Goal: Task Accomplishment & Management: Complete application form

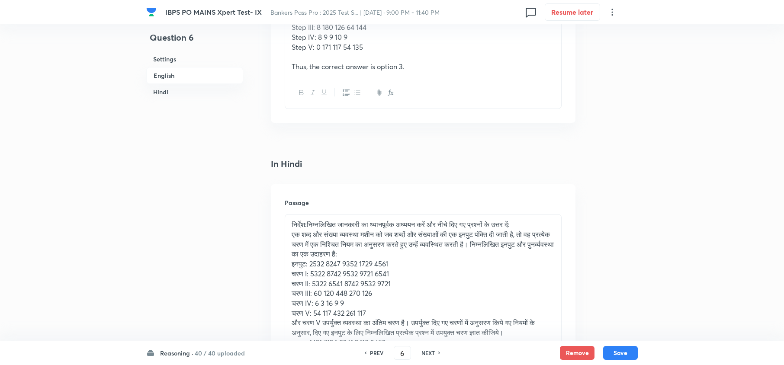
click at [424, 354] on h6 "NEXT" at bounding box center [427, 353] width 13 height 8
type input "7"
checkbox input "false"
checkbox input "true"
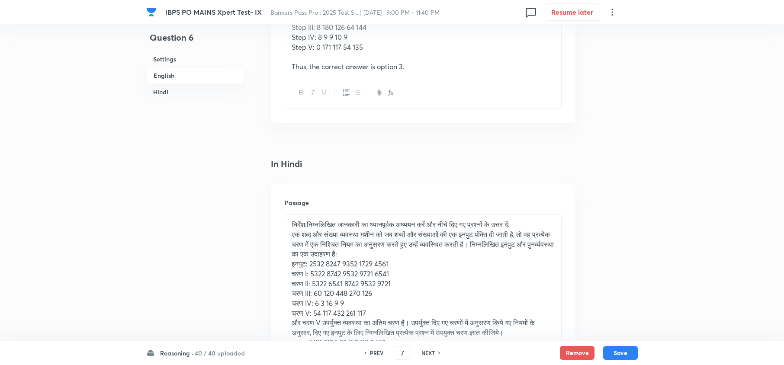
checkbox input "true"
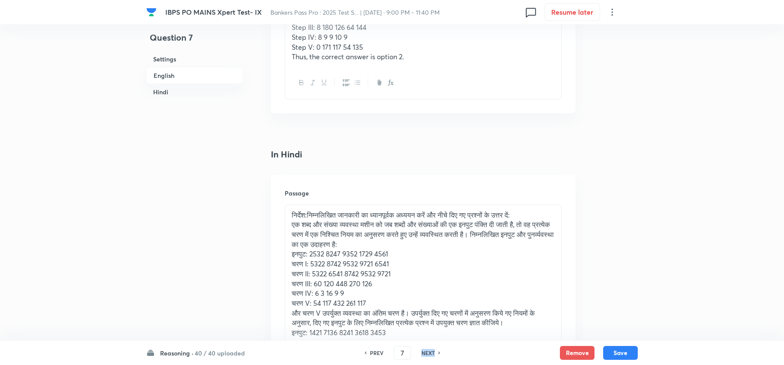
click at [424, 354] on h6 "NEXT" at bounding box center [427, 353] width 13 height 8
type input "8"
checkbox input "false"
checkbox input "true"
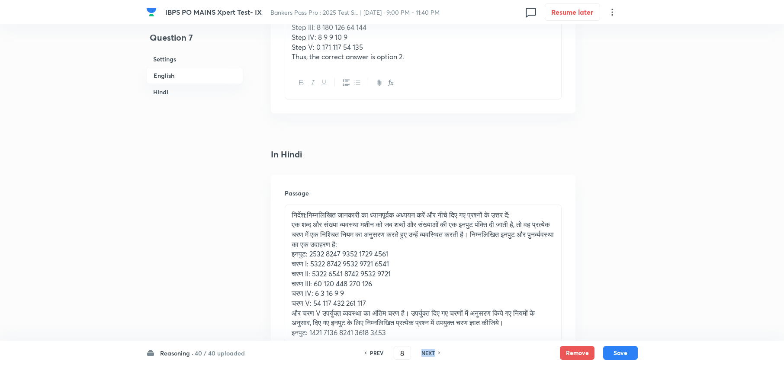
checkbox input "true"
click at [424, 354] on h6 "NEXT" at bounding box center [427, 353] width 13 height 8
type input "9"
checkbox input "false"
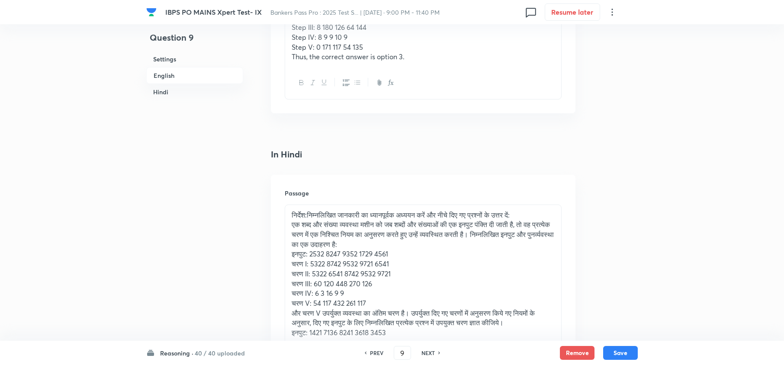
checkbox input "true"
click at [424, 354] on h6 "NEXT" at bounding box center [427, 353] width 13 height 8
type input "10"
checkbox input "false"
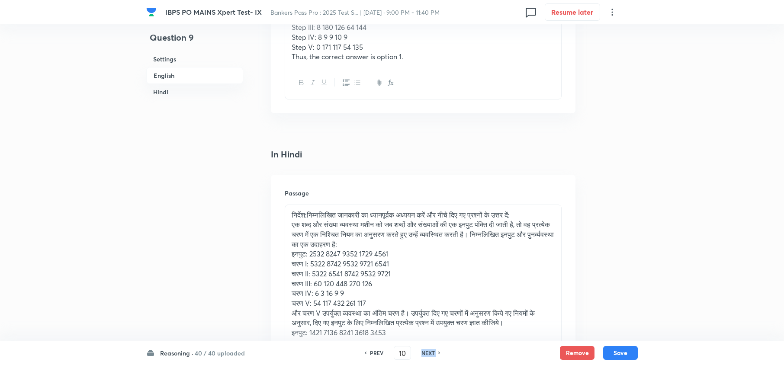
checkbox input "false"
checkbox input "true"
click at [424, 354] on h6 "NEXT" at bounding box center [427, 353] width 13 height 8
type input "11"
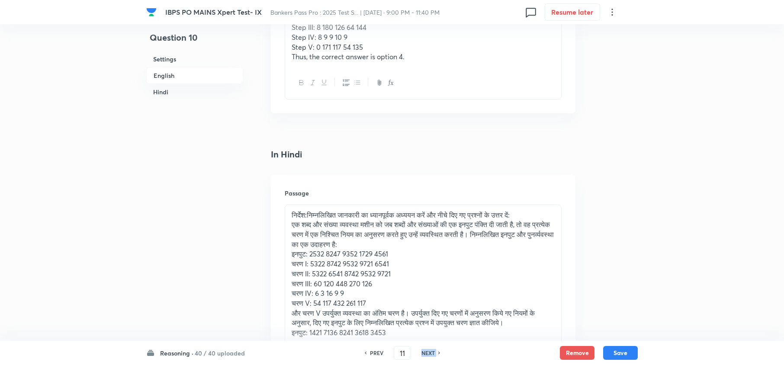
checkbox input "false"
checkbox input "true"
click at [424, 354] on h6 "NEXT" at bounding box center [427, 353] width 13 height 8
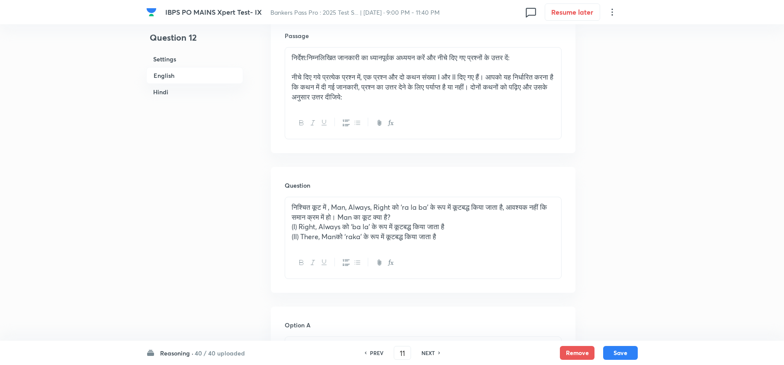
type input "12"
checkbox input "false"
checkbox input "true"
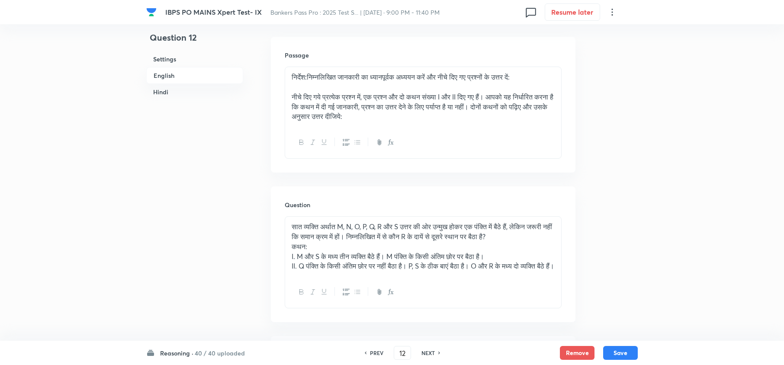
click at [424, 354] on h6 "NEXT" at bounding box center [427, 353] width 13 height 8
type input "13"
checkbox input "false"
checkbox input "true"
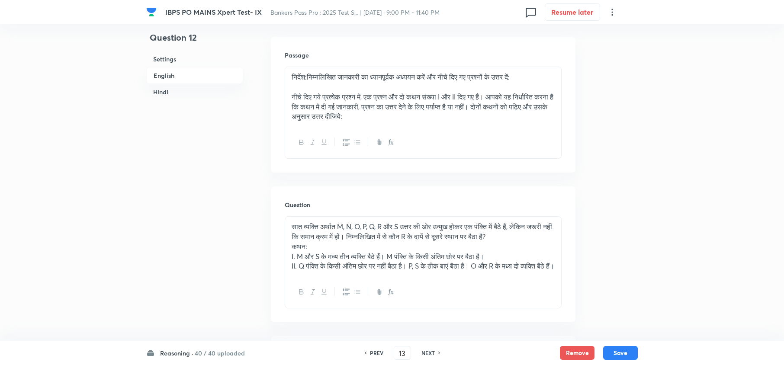
checkbox input "true"
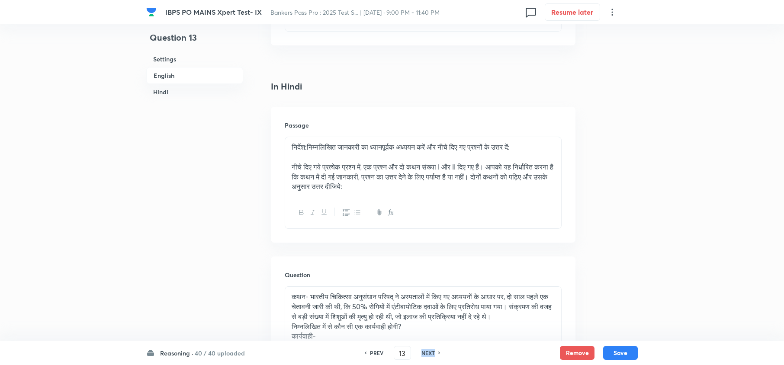
click at [424, 354] on h6 "NEXT" at bounding box center [427, 353] width 13 height 8
type input "14"
checkbox input "false"
checkbox input "true"
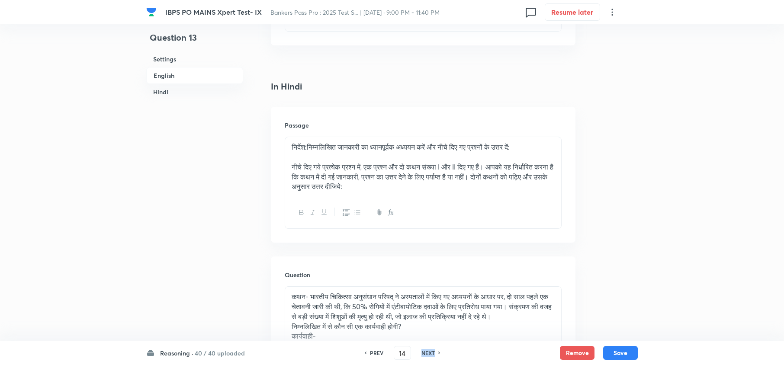
checkbox input "true"
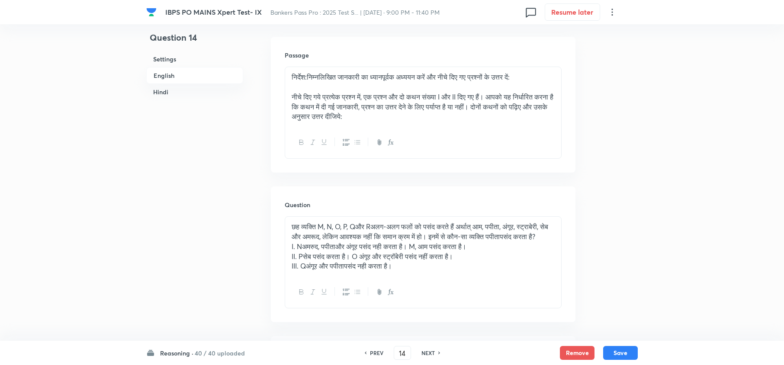
click at [424, 354] on h6 "NEXT" at bounding box center [427, 353] width 13 height 8
type input "15"
checkbox input "false"
checkbox input "true"
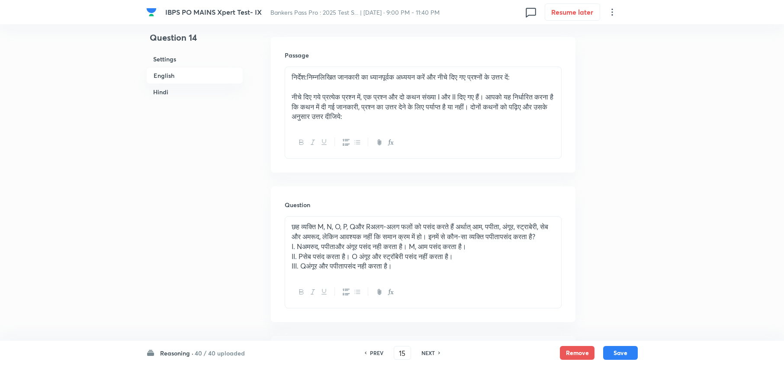
checkbox input "true"
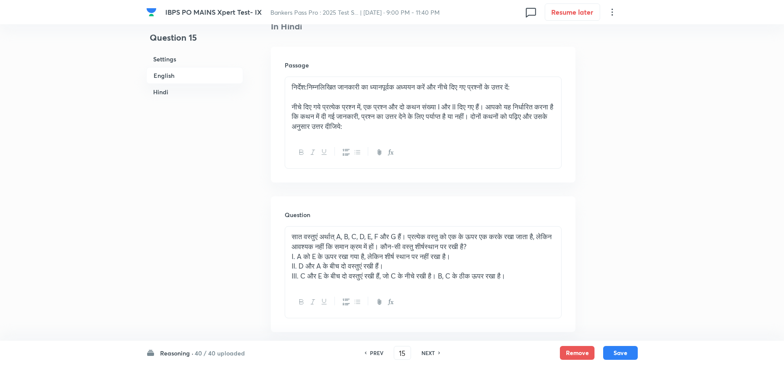
click at [424, 354] on h6 "NEXT" at bounding box center [427, 353] width 13 height 8
type input "16"
checkbox input "false"
checkbox input "true"
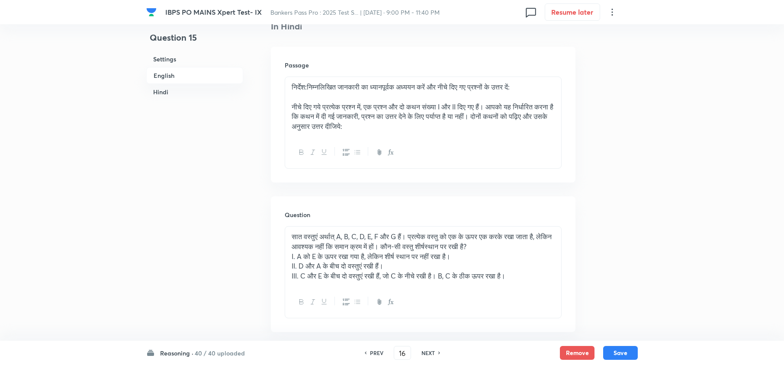
checkbox input "true"
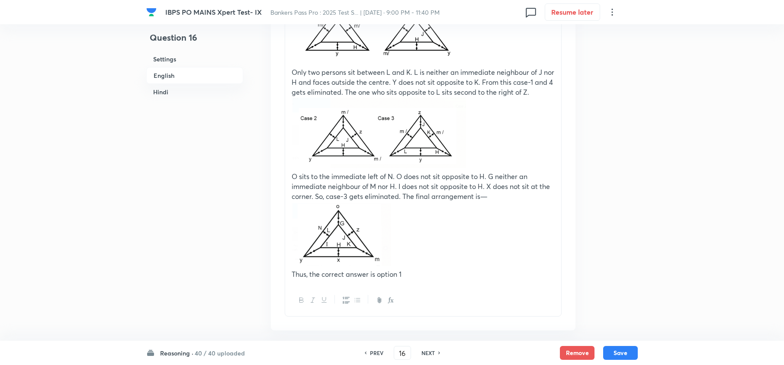
click at [424, 354] on h6 "NEXT" at bounding box center [427, 353] width 13 height 8
type input "17"
checkbox input "false"
checkbox input "true"
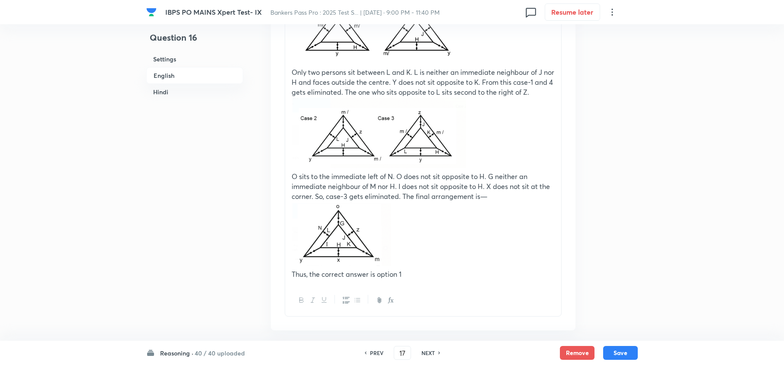
checkbox input "true"
click at [424, 354] on h6 "NEXT" at bounding box center [427, 353] width 13 height 8
type input "18"
checkbox input "false"
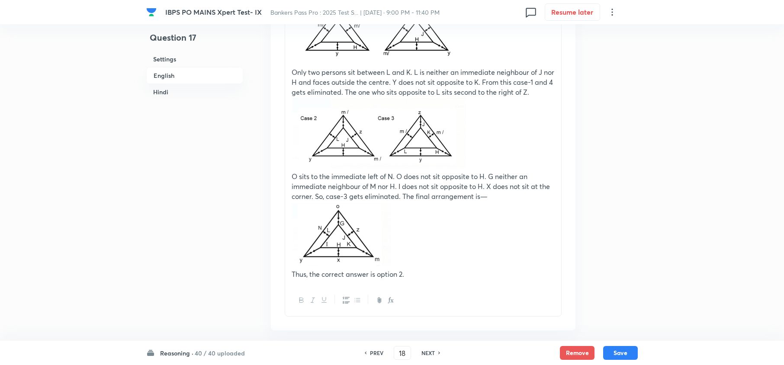
checkbox input "true"
click at [424, 354] on h6 "NEXT" at bounding box center [427, 353] width 13 height 8
type input "19"
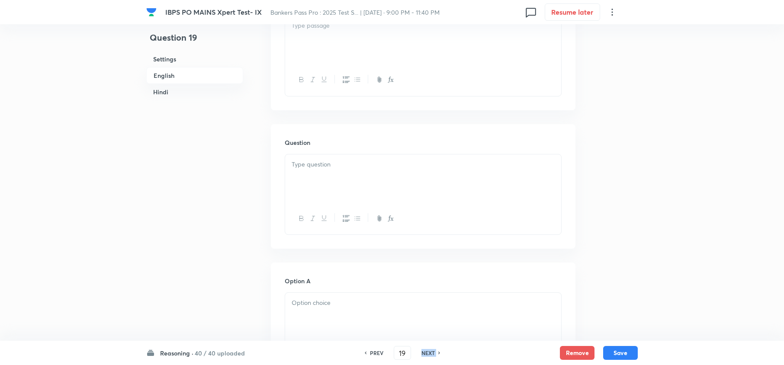
checkbox input "false"
checkbox input "true"
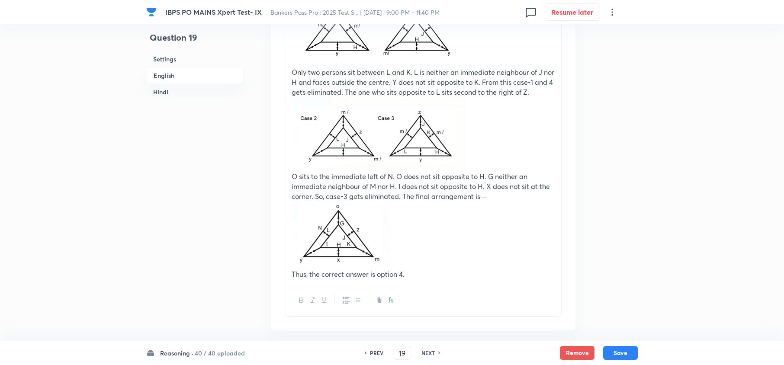
click at [424, 354] on h6 "NEXT" at bounding box center [427, 353] width 13 height 8
type input "20"
checkbox input "false"
checkbox input "true"
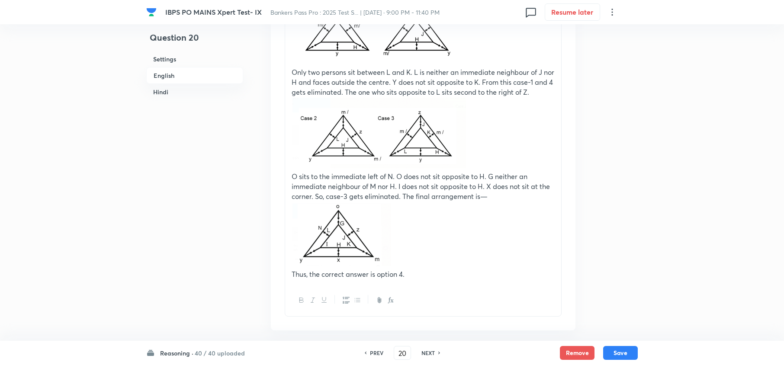
checkbox input "true"
click at [424, 354] on h6 "NEXT" at bounding box center [427, 353] width 13 height 8
type input "21"
checkbox input "false"
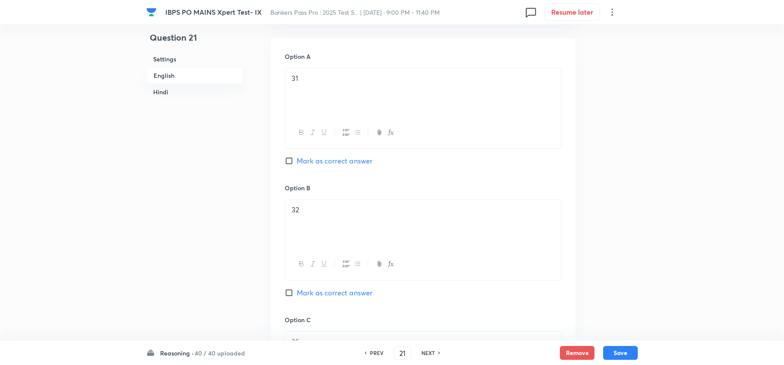
checkbox input "true"
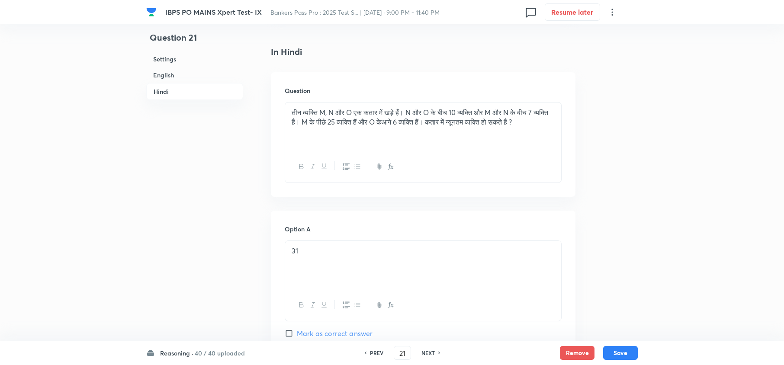
scroll to position [1269, 0]
click at [424, 354] on h6 "NEXT" at bounding box center [427, 353] width 13 height 8
type input "22"
checkbox input "false"
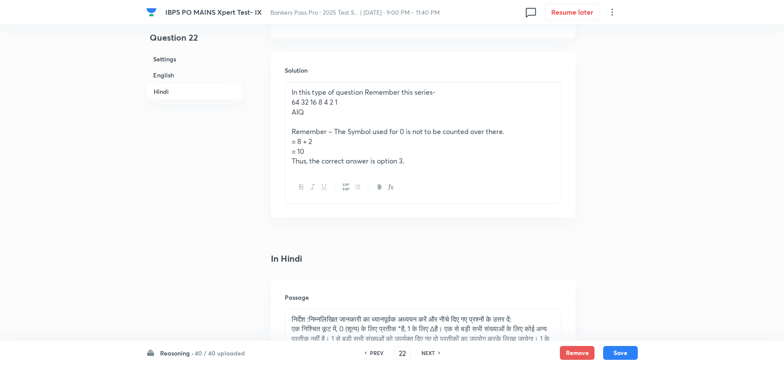
checkbox input "true"
click at [424, 354] on h6 "NEXT" at bounding box center [427, 353] width 13 height 8
type input "23"
checkbox input "false"
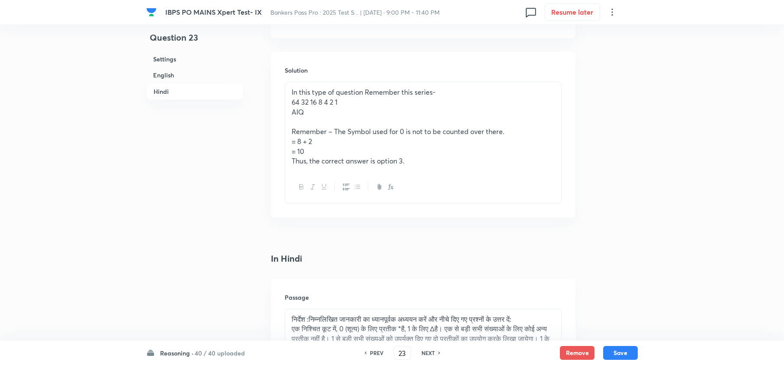
checkbox input "false"
checkbox input "true"
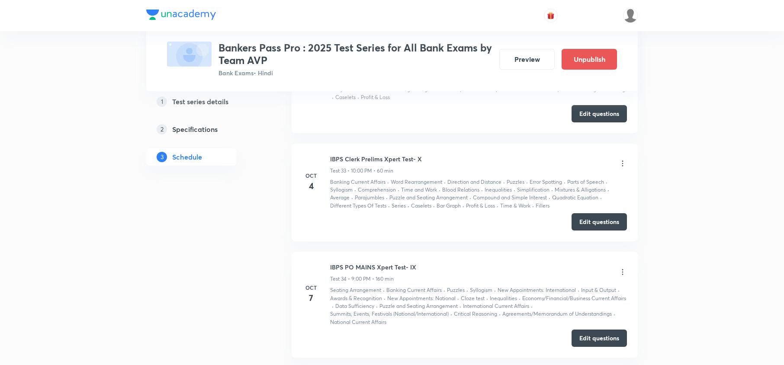
scroll to position [4441, 0]
click at [581, 220] on button "Edit questions" at bounding box center [598, 222] width 55 height 17
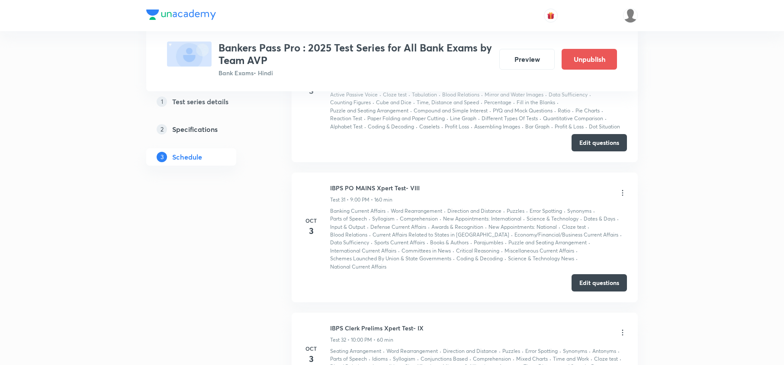
scroll to position [4153, 0]
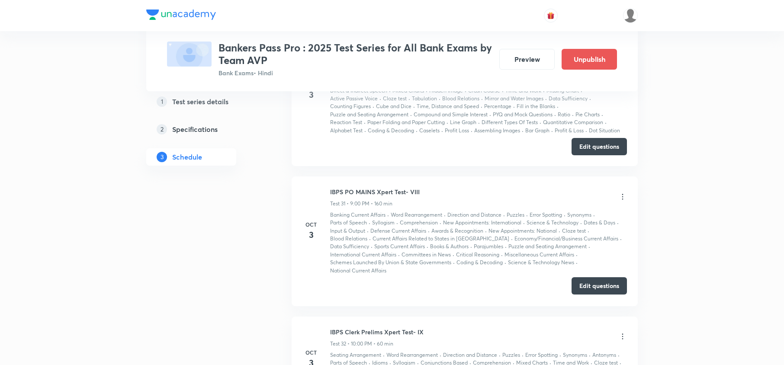
click at [586, 288] on button "Edit questions" at bounding box center [598, 285] width 55 height 17
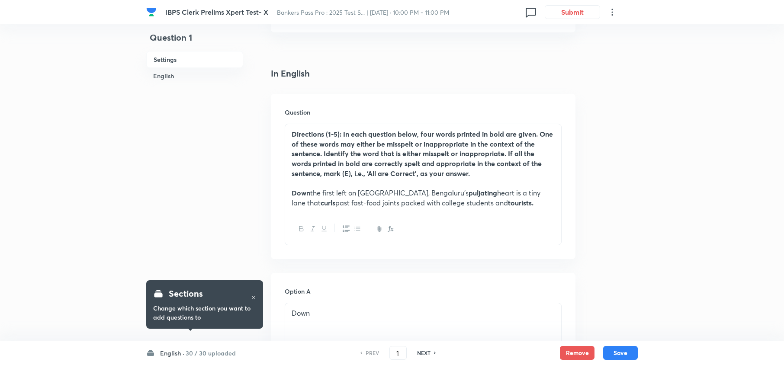
scroll to position [404, 0]
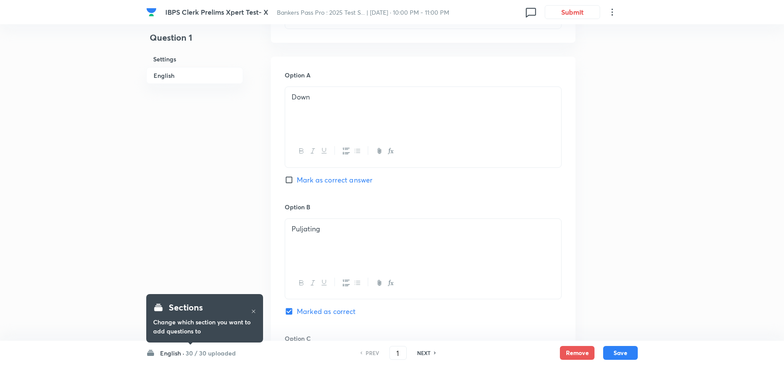
click at [186, 352] on h6 "30 / 30 uploaded" at bounding box center [211, 353] width 50 height 9
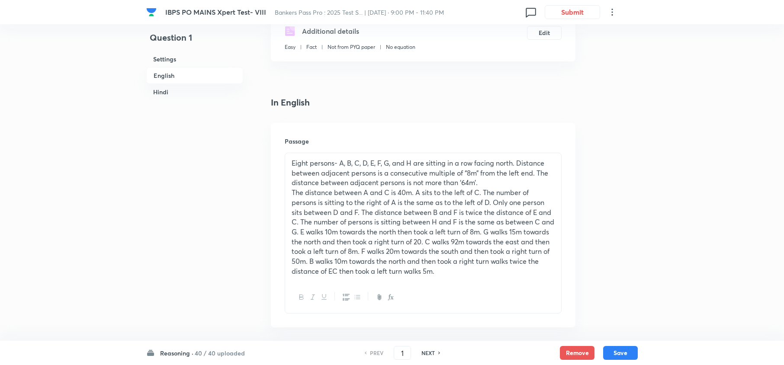
scroll to position [346, 0]
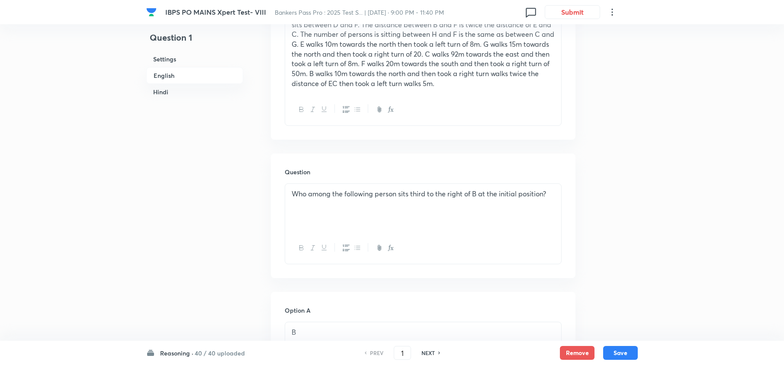
click at [435, 359] on div "PREV 1 ​ NEXT" at bounding box center [402, 353] width 112 height 14
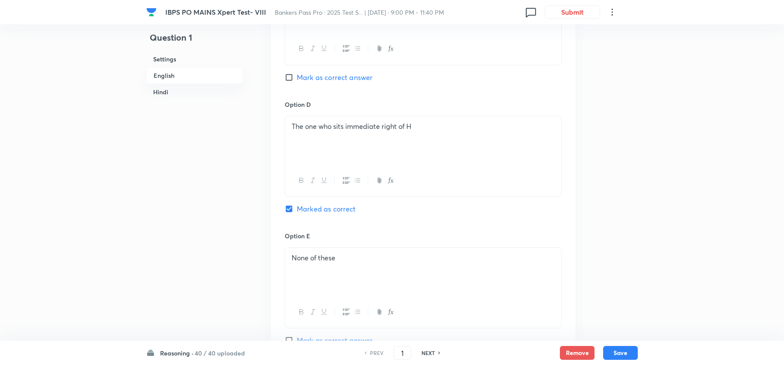
scroll to position [980, 0]
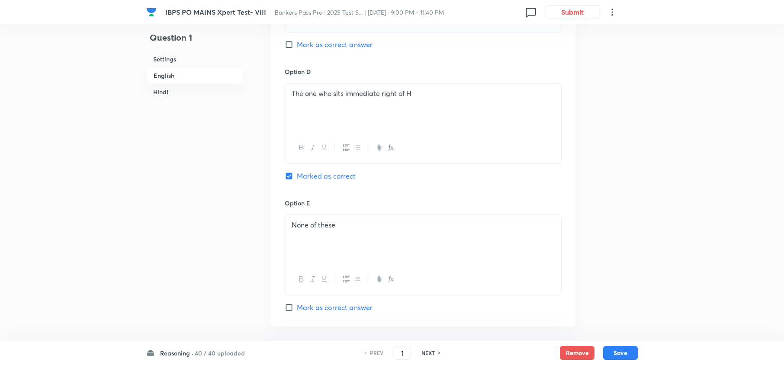
click at [431, 355] on h6 "NEXT" at bounding box center [427, 353] width 13 height 8
type input "2"
checkbox input "false"
checkbox input "true"
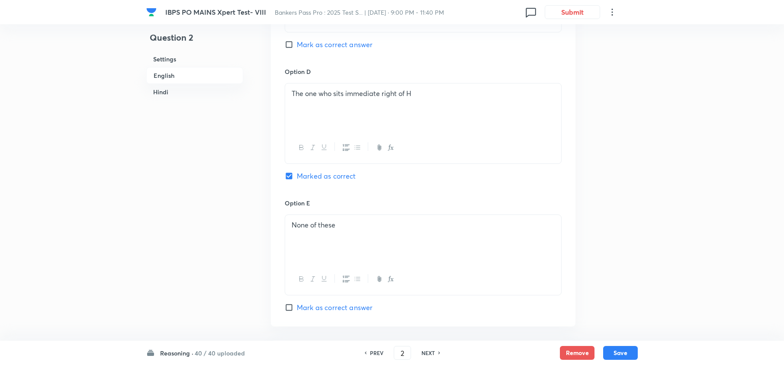
checkbox input "true"
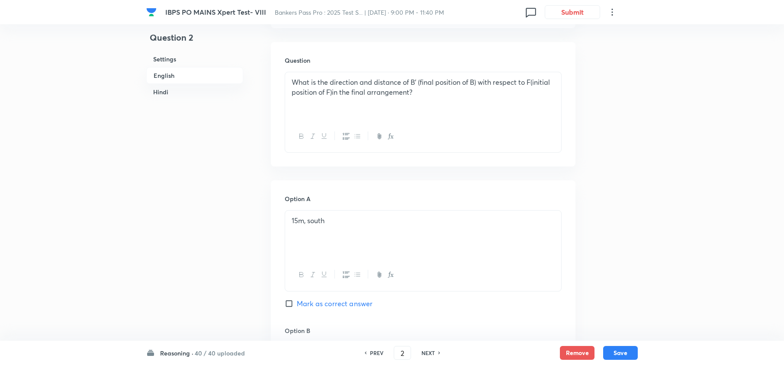
scroll to position [346, 0]
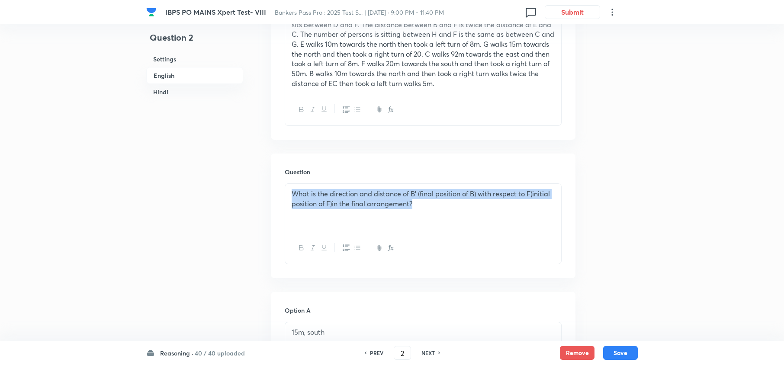
drag, startPoint x: 426, startPoint y: 205, endPoint x: 276, endPoint y: 177, distance: 152.1
click at [276, 177] on div "Question What is the direction and distance of B’ (final position of B) with re…" at bounding box center [423, 216] width 305 height 125
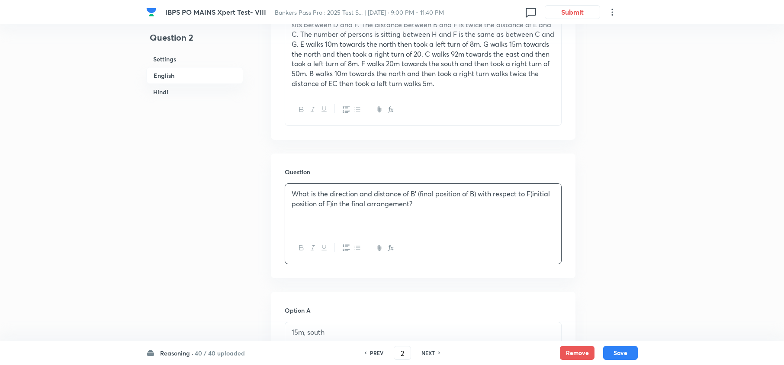
drag, startPoint x: 276, startPoint y: 177, endPoint x: 356, endPoint y: 192, distance: 81.0
click at [276, 177] on div "Question What is the direction and distance of B’ (final position of B) with re…" at bounding box center [423, 216] width 305 height 125
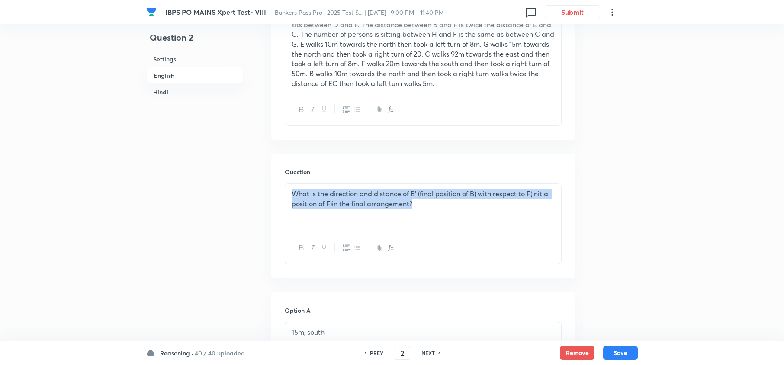
drag, startPoint x: 418, startPoint y: 207, endPoint x: 278, endPoint y: 194, distance: 140.7
click at [278, 194] on div "Question What is the direction and distance of B’ (final position of B) with re…" at bounding box center [423, 216] width 305 height 125
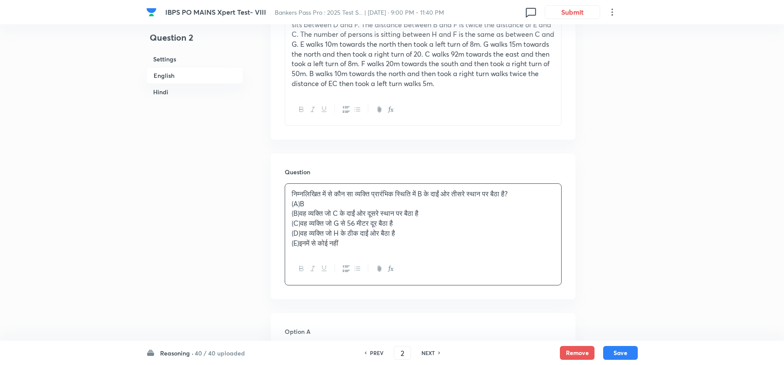
click at [376, 352] on h6 "PREV" at bounding box center [376, 353] width 13 height 8
type input "1"
checkbox input "false"
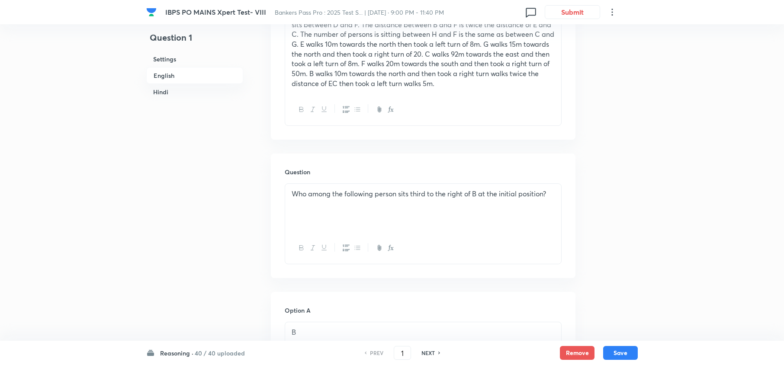
checkbox input "true"
click at [430, 352] on h6 "NEXT" at bounding box center [427, 353] width 13 height 8
type input "2"
checkbox input "false"
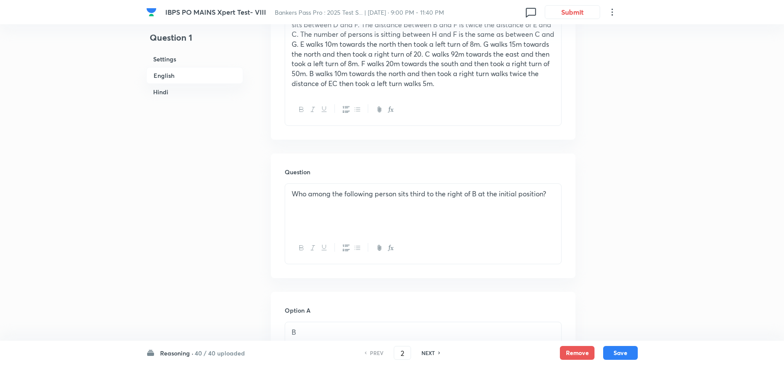
checkbox input "false"
checkbox input "true"
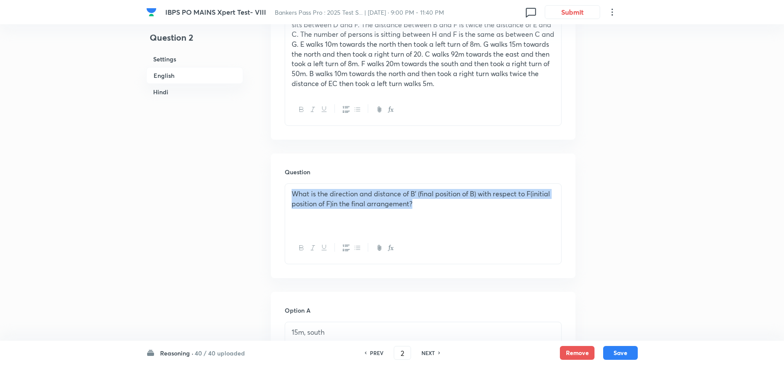
drag, startPoint x: 440, startPoint y: 213, endPoint x: 260, endPoint y: 176, distance: 184.7
copy p "What is the direction and distance of B’ (final position of B) with respect to …"
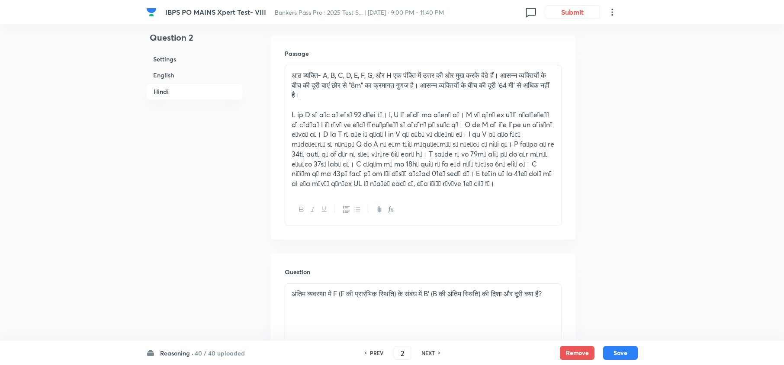
scroll to position [2480, 0]
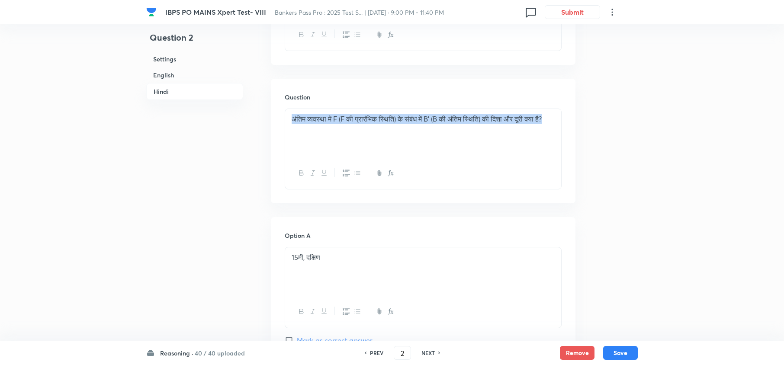
drag, startPoint x: 317, startPoint y: 139, endPoint x: 276, endPoint y: 122, distance: 44.4
click at [276, 122] on div "Question अंतिम व्यवस्था में F (F की प्रारंभिक स्थिति) के संबंध में B' (B की अंत…" at bounding box center [423, 141] width 305 height 125
copy p "अंतिम व्यवस्था में F (F की प्रारंभिक स्थिति) के संबंध में B' (B की अंतिम स्थिति…"
click at [433, 350] on h6 "NEXT" at bounding box center [427, 353] width 13 height 8
type input "3"
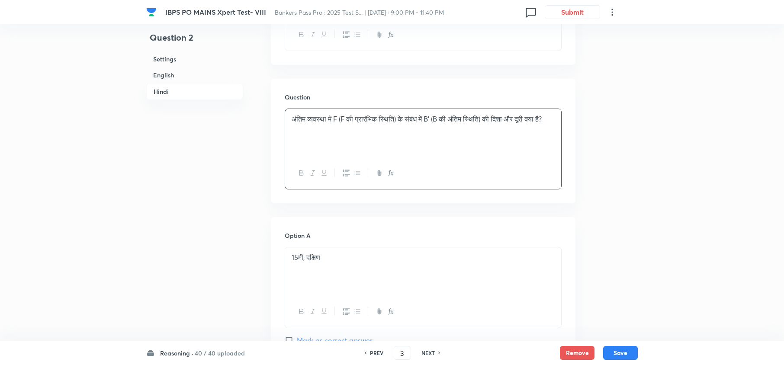
checkbox input "false"
checkbox input "true"
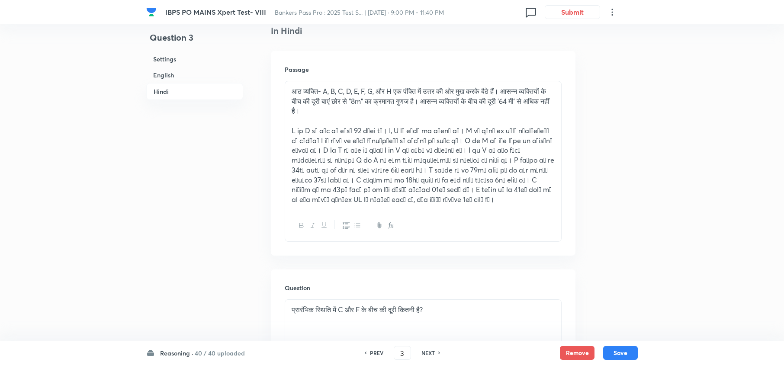
scroll to position [2364, 0]
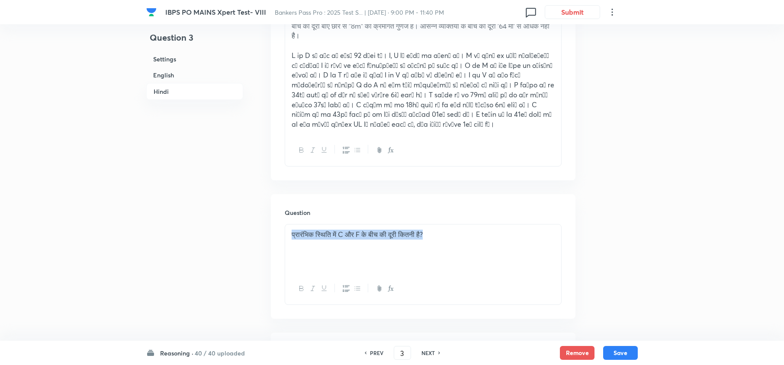
drag, startPoint x: 430, startPoint y: 244, endPoint x: 293, endPoint y: 231, distance: 137.4
click at [293, 231] on div "प्रारंभिक स्थिति में C और F के बीच की दूरी कितनी है?" at bounding box center [423, 248] width 276 height 48
copy p "प्रारंभिक स्थिति में C और F के बीच की दूरी कितनी है?"
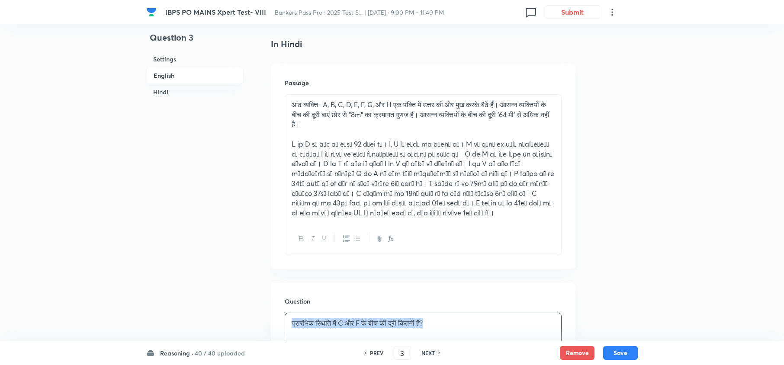
scroll to position [2134, 0]
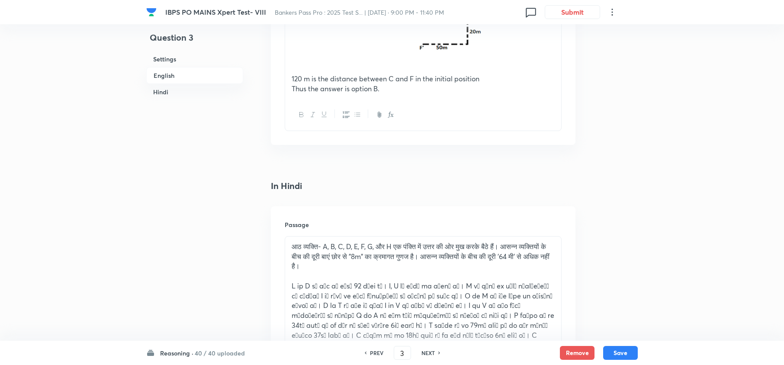
click at [688, 211] on div "IBPS PO MAINS Xpert Test- VIII Bankers Pass Pro : 2025 Test S... | Oct 3, 2025 …" at bounding box center [392, 48] width 784 height 4281
click at [423, 353] on h6 "NEXT" at bounding box center [427, 353] width 13 height 8
type input "4"
click at [423, 353] on h6 "NEXT" at bounding box center [427, 353] width 13 height 8
checkbox input "false"
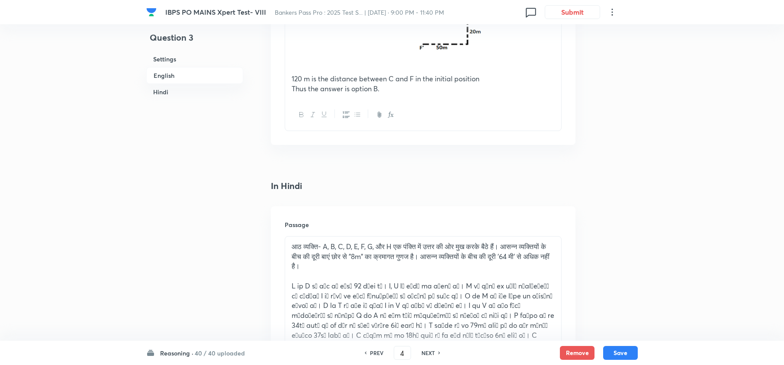
checkbox input "false"
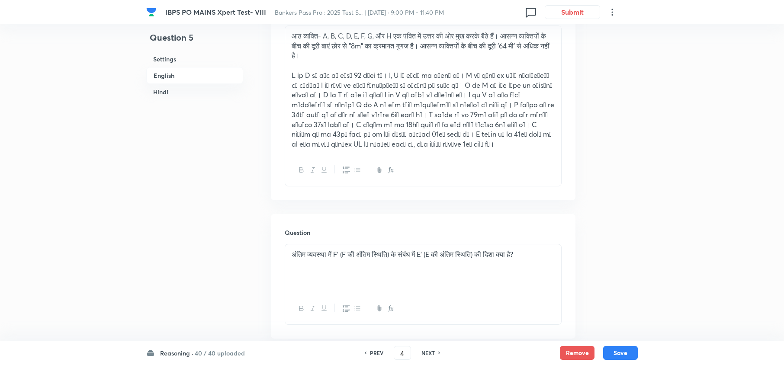
checkbox input "true"
type input "5"
checkbox input "false"
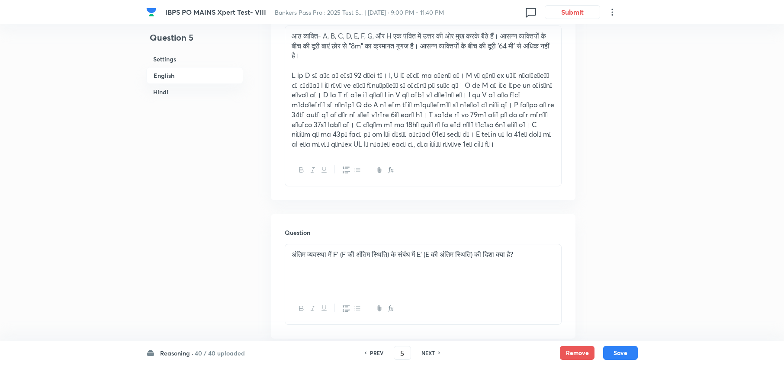
click at [423, 353] on h6 "NEXT" at bounding box center [427, 353] width 13 height 8
checkbox input "true"
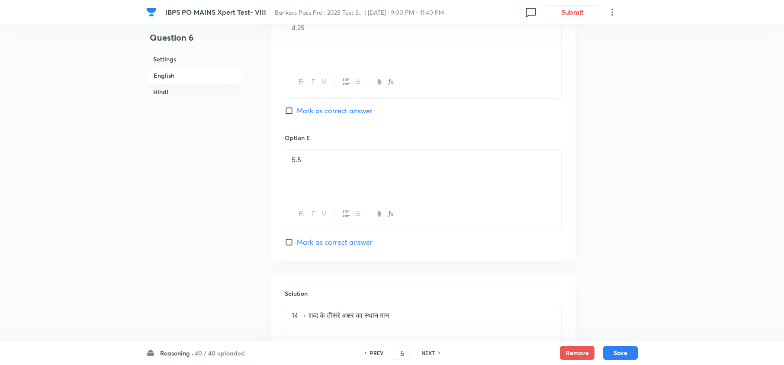
type input "6"
checkbox input "false"
click at [423, 353] on h6 "NEXT" at bounding box center [427, 353] width 13 height 8
checkbox input "true"
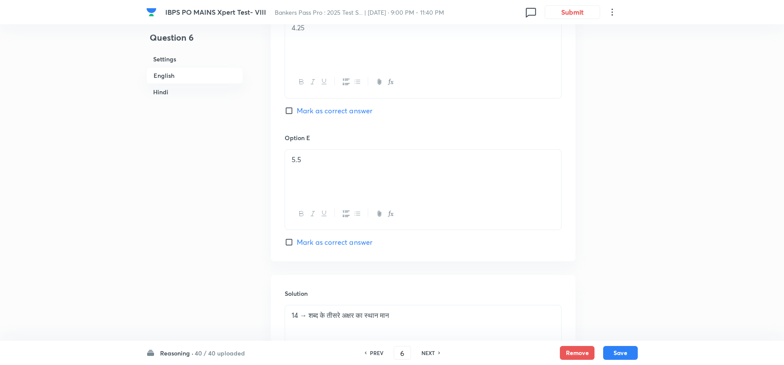
checkbox input "true"
type input "7"
checkbox input "false"
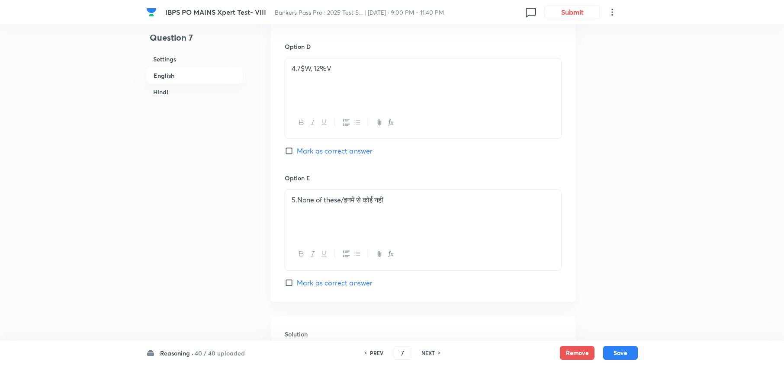
checkbox input "true"
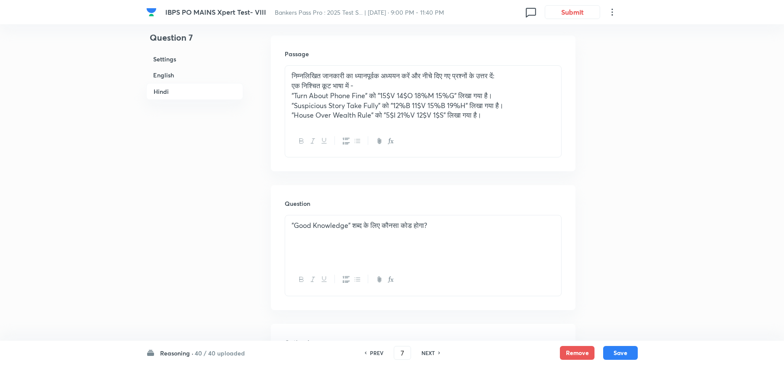
scroll to position [1442, 0]
click at [423, 353] on h6 "NEXT" at bounding box center [427, 353] width 13 height 8
type input "8"
checkbox input "false"
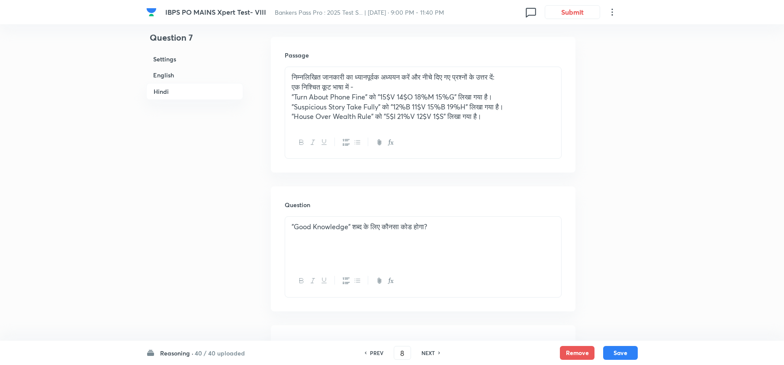
checkbox input "true"
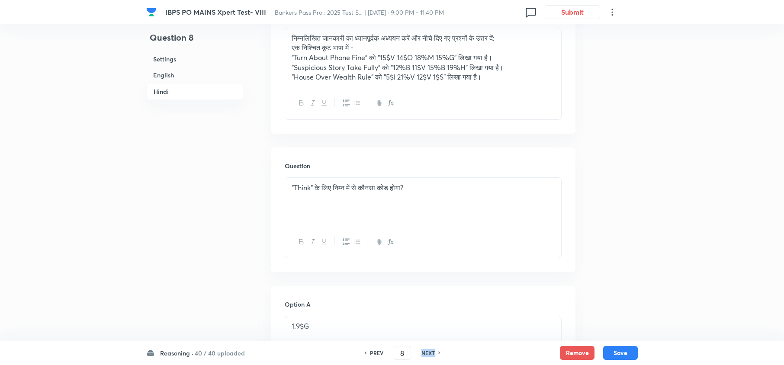
click at [423, 353] on h6 "NEXT" at bounding box center [427, 353] width 13 height 8
type input "9"
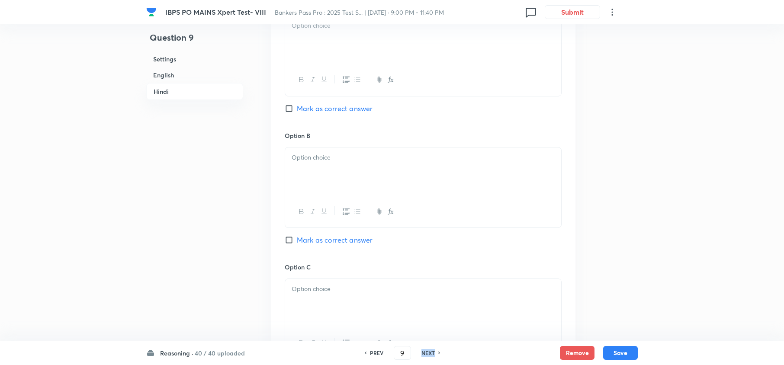
checkbox input "false"
checkbox input "true"
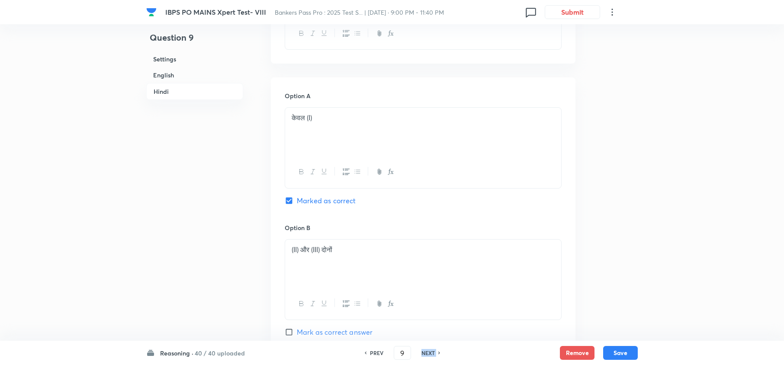
click at [423, 353] on h6 "NEXT" at bounding box center [427, 353] width 13 height 8
type input "10"
checkbox input "false"
checkbox input "true"
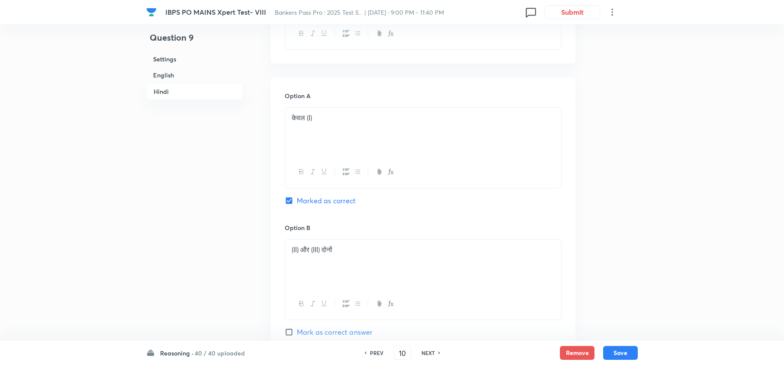
checkbox input "true"
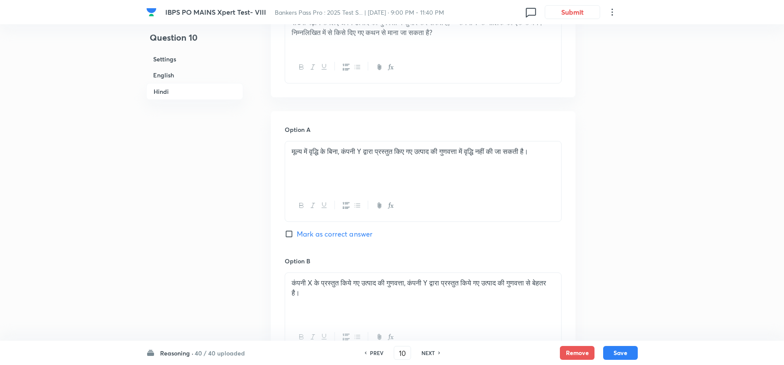
scroll to position [1211, 0]
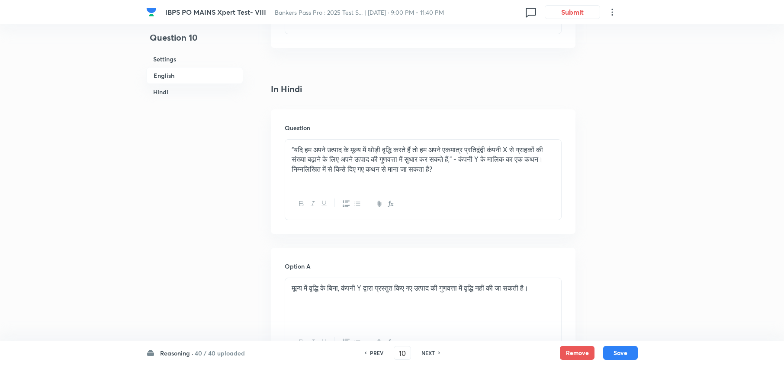
click at [423, 353] on h6 "NEXT" at bounding box center [427, 353] width 13 height 8
type input "11"
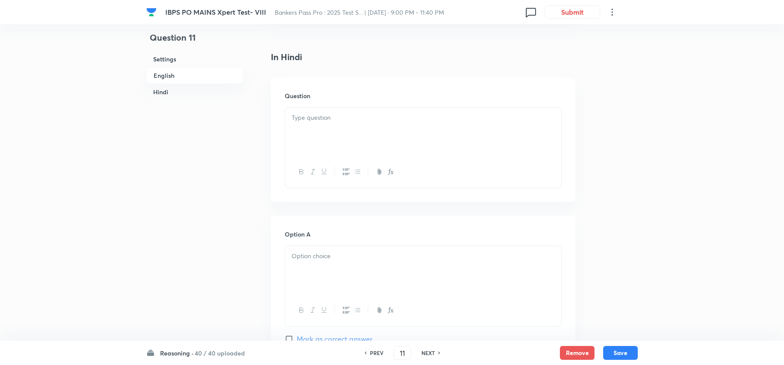
checkbox input "false"
checkbox input "true"
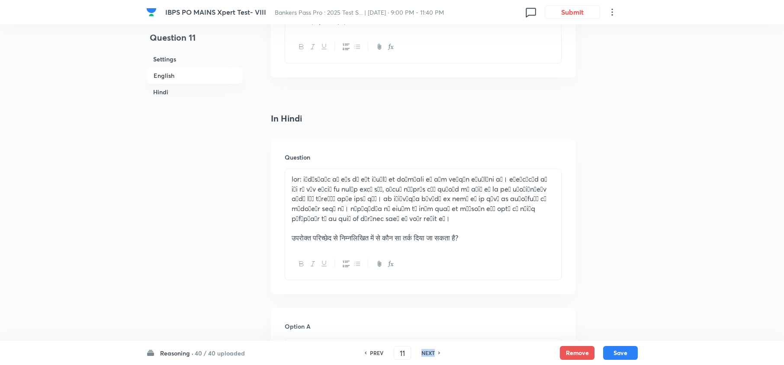
click at [423, 353] on h6 "NEXT" at bounding box center [427, 353] width 13 height 8
type input "12"
checkbox input "false"
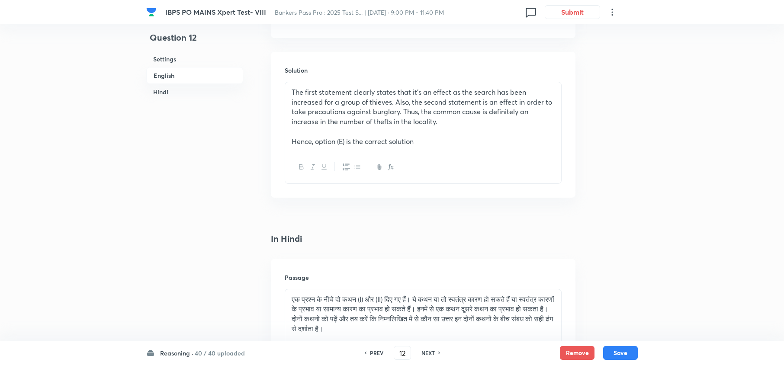
checkbox input "true"
click at [423, 353] on h6 "NEXT" at bounding box center [427, 353] width 13 height 8
type input "13"
checkbox input "false"
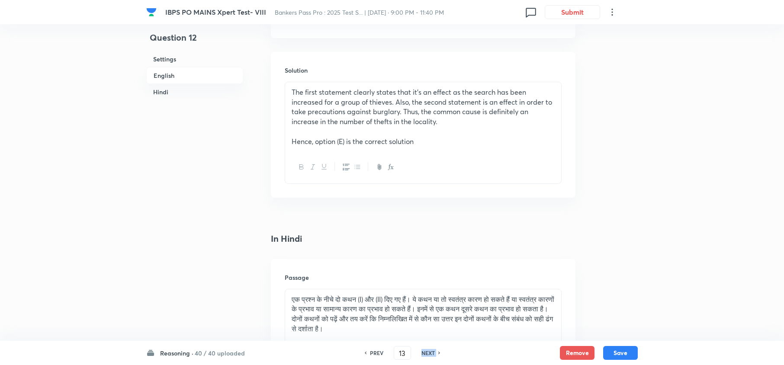
checkbox input "false"
checkbox input "true"
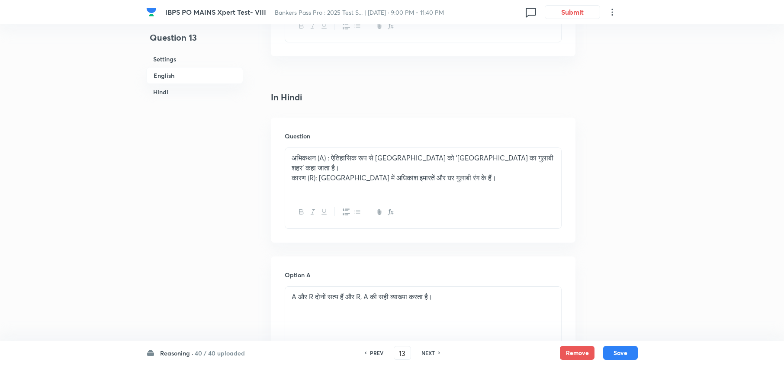
click at [423, 353] on h6 "NEXT" at bounding box center [427, 353] width 13 height 8
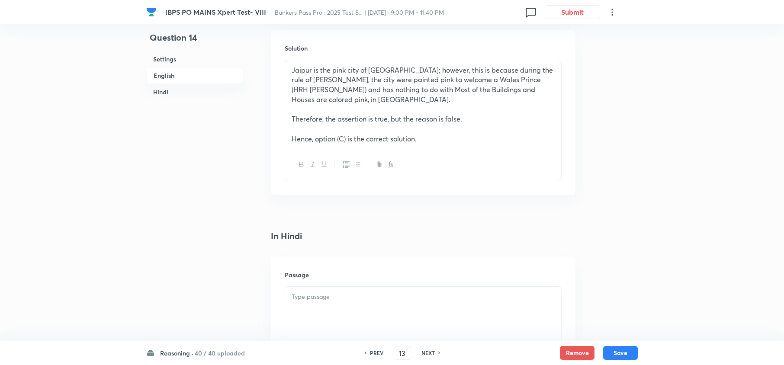
type input "14"
checkbox input "false"
checkbox input "true"
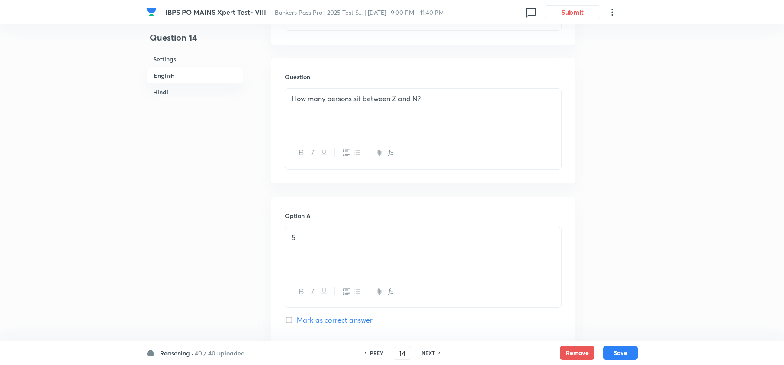
scroll to position [346, 0]
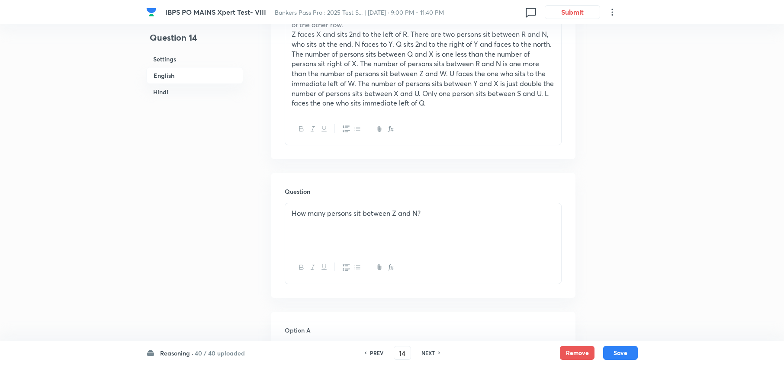
click at [423, 353] on h6 "NEXT" at bounding box center [427, 353] width 13 height 8
type input "15"
checkbox input "false"
checkbox input "true"
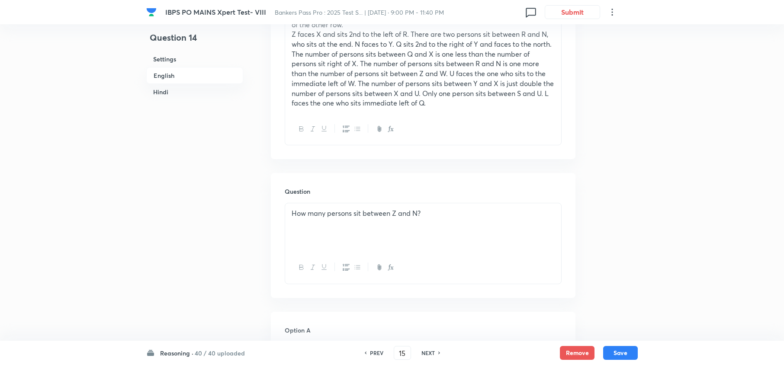
checkbox input "true"
click at [423, 353] on h6 "NEXT" at bounding box center [427, 353] width 13 height 8
type input "16"
checkbox input "false"
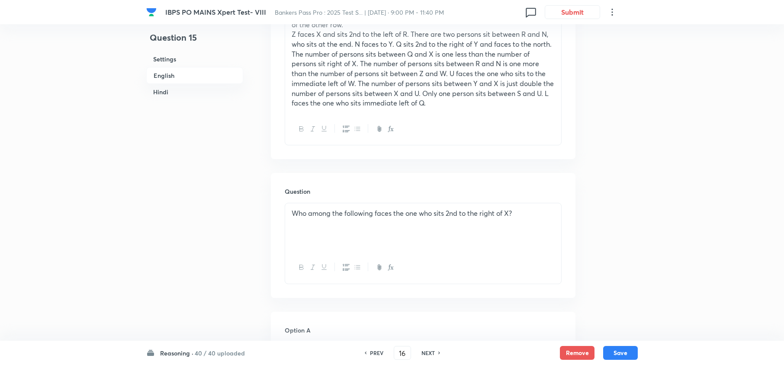
checkbox input "true"
click at [423, 353] on h6 "NEXT" at bounding box center [427, 353] width 13 height 8
type input "17"
checkbox input "false"
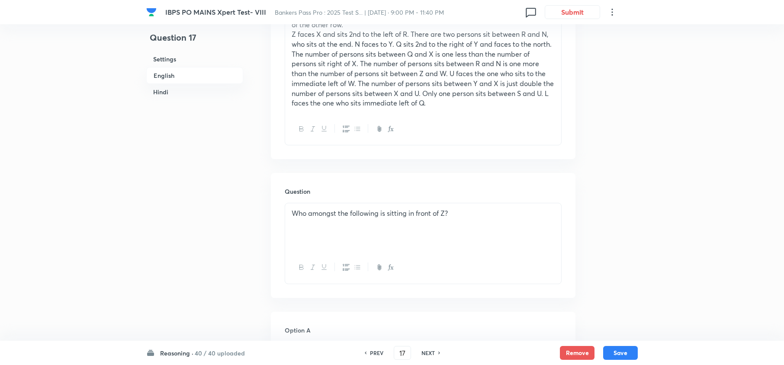
checkbox input "false"
checkbox input "true"
click at [423, 353] on h6 "NEXT" at bounding box center [427, 353] width 13 height 8
type input "18"
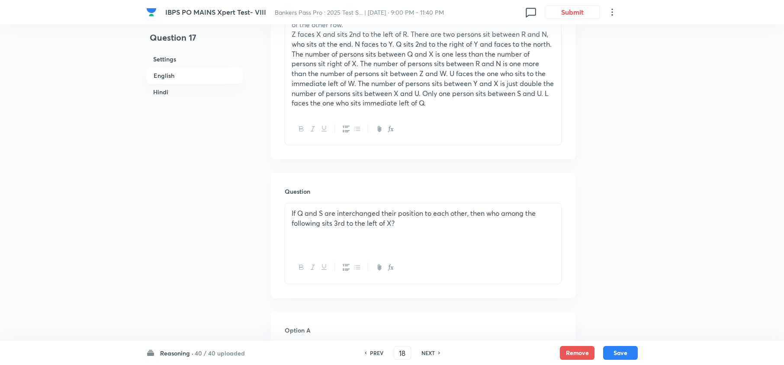
checkbox input "false"
checkbox input "true"
click at [423, 353] on h6 "NEXT" at bounding box center [427, 353] width 13 height 8
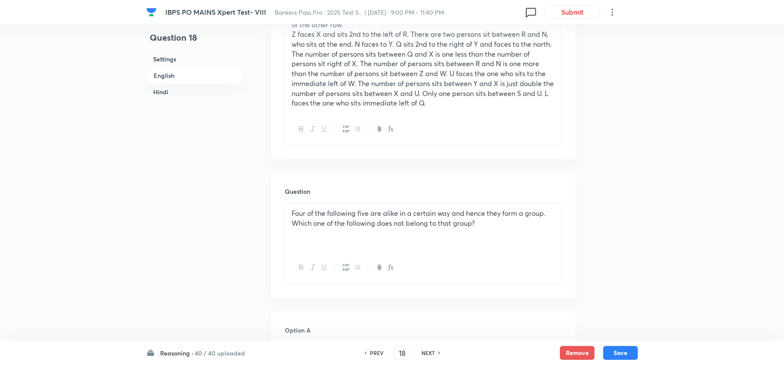
type input "19"
checkbox input "false"
checkbox input "true"
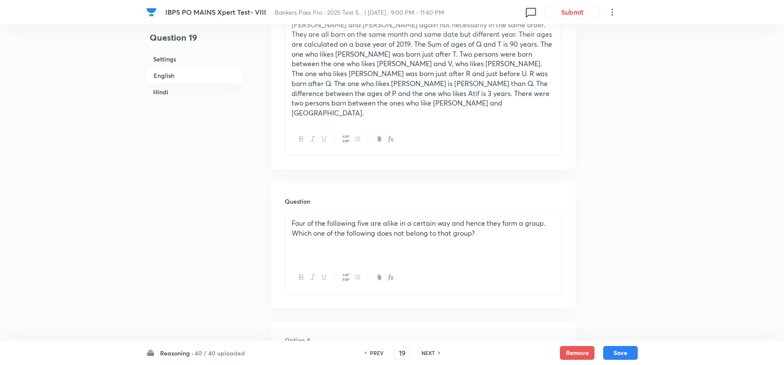
click at [423, 353] on h6 "NEXT" at bounding box center [427, 353] width 13 height 8
type input "20"
checkbox input "false"
checkbox input "true"
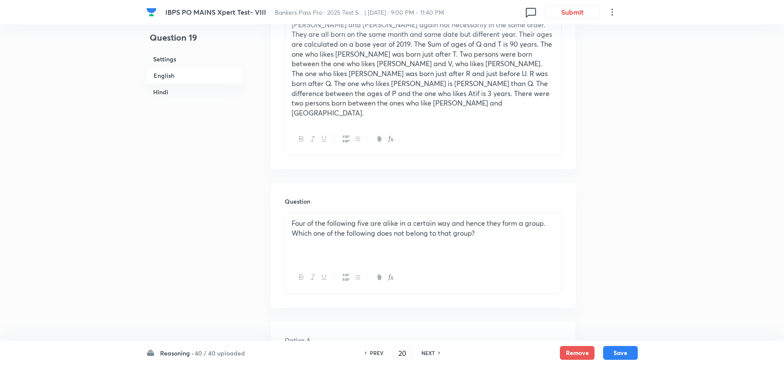
checkbox input "true"
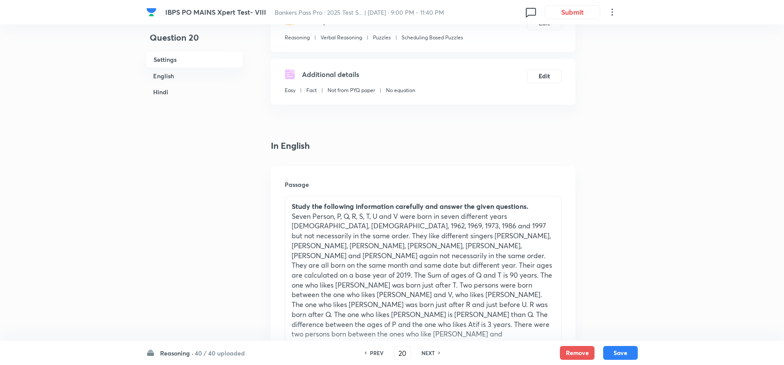
click at [381, 348] on div "PREV 20 ​ NEXT" at bounding box center [402, 353] width 112 height 14
click at [378, 350] on h6 "PREV" at bounding box center [376, 353] width 13 height 8
type input "19"
checkbox input "false"
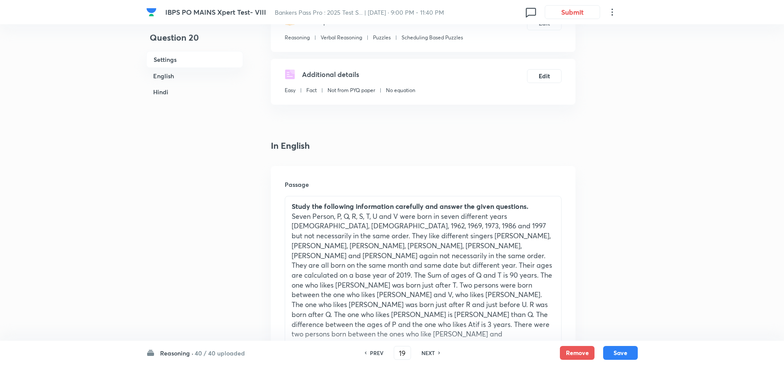
checkbox input "true"
click at [378, 350] on h6 "PREV" at bounding box center [376, 353] width 13 height 8
type input "18"
checkbox input "false"
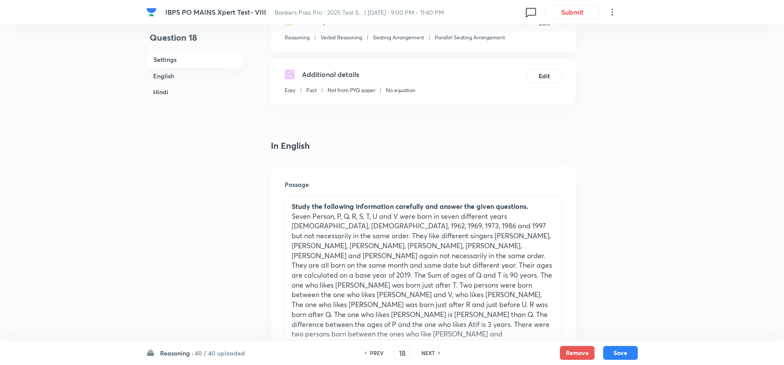
checkbox input "false"
checkbox input "true"
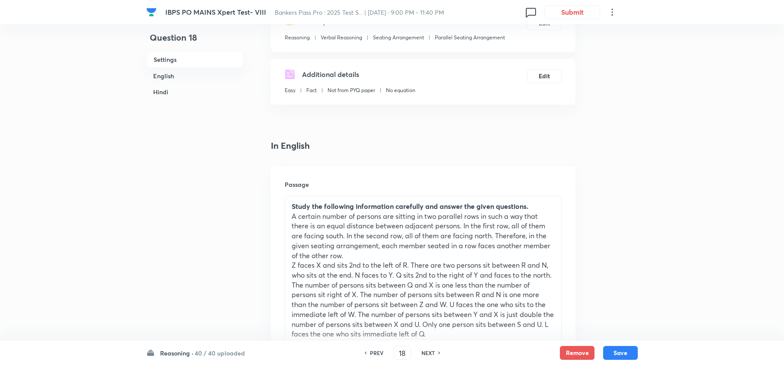
click at [433, 352] on h6 "NEXT" at bounding box center [427, 353] width 13 height 8
type input "19"
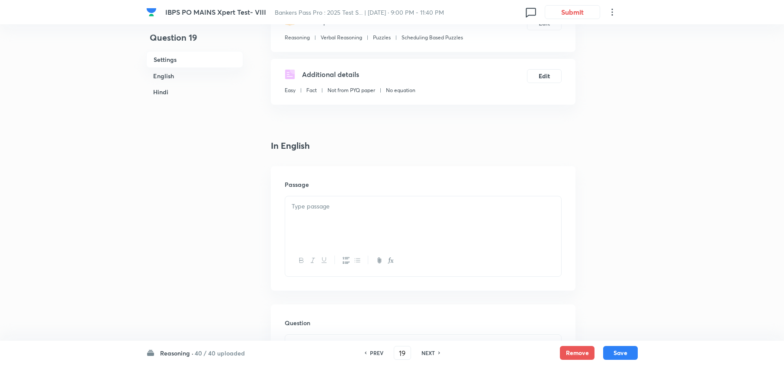
checkbox input "false"
click at [433, 352] on h6 "NEXT" at bounding box center [427, 353] width 13 height 8
checkbox input "true"
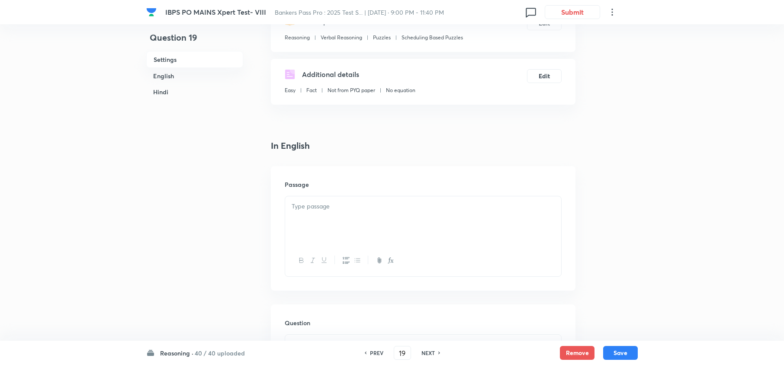
type input "20"
checkbox input "false"
checkbox input "true"
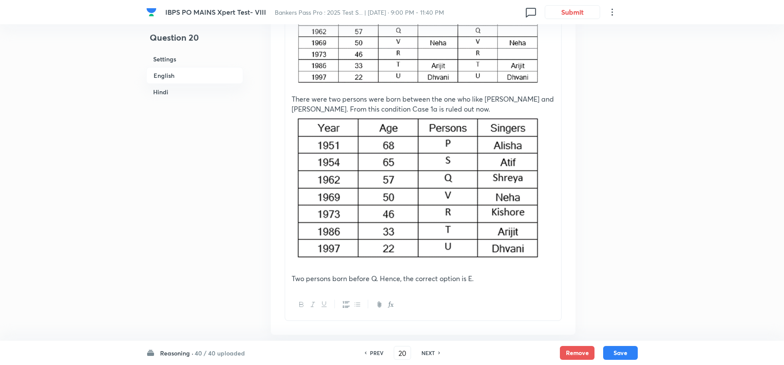
scroll to position [1557, 0]
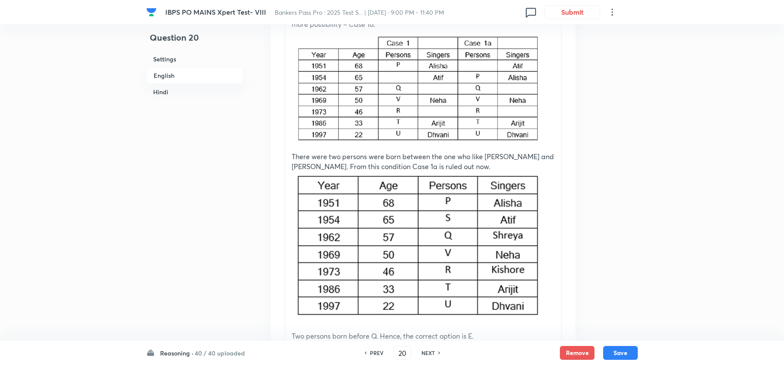
click at [433, 352] on h6 "NEXT" at bounding box center [427, 353] width 13 height 8
type input "21"
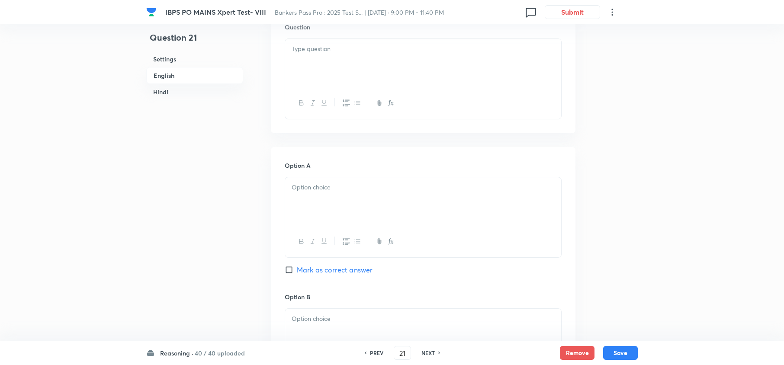
checkbox input "false"
checkbox input "true"
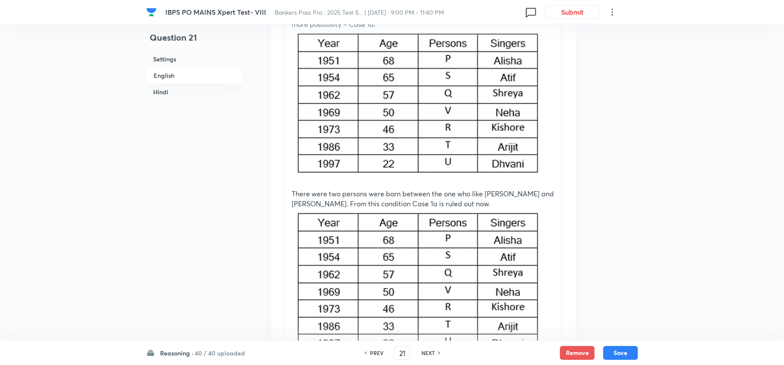
scroll to position [1326, 0]
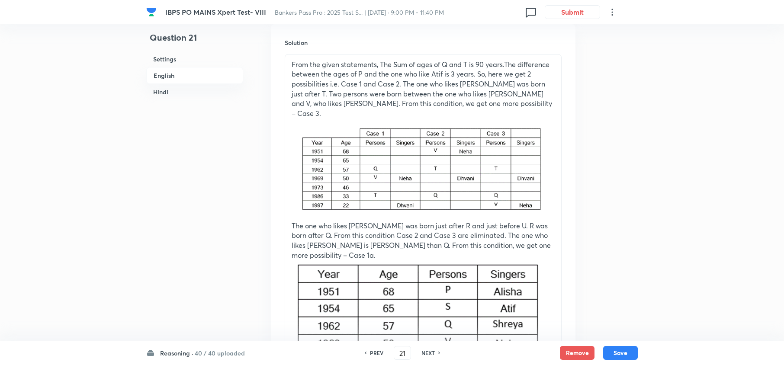
click at [433, 352] on h6 "NEXT" at bounding box center [427, 353] width 13 height 8
type input "22"
checkbox input "false"
checkbox input "true"
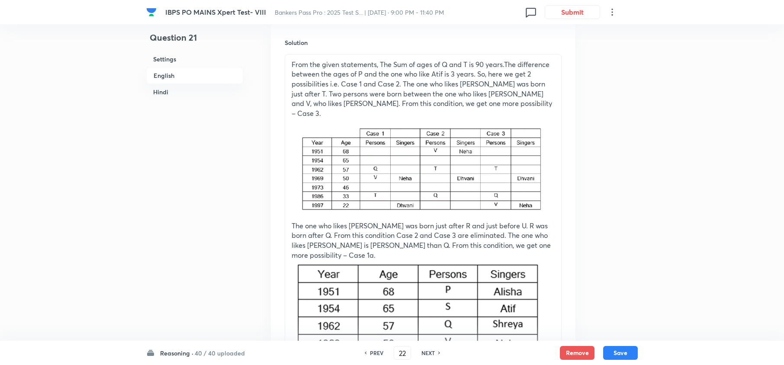
checkbox input "true"
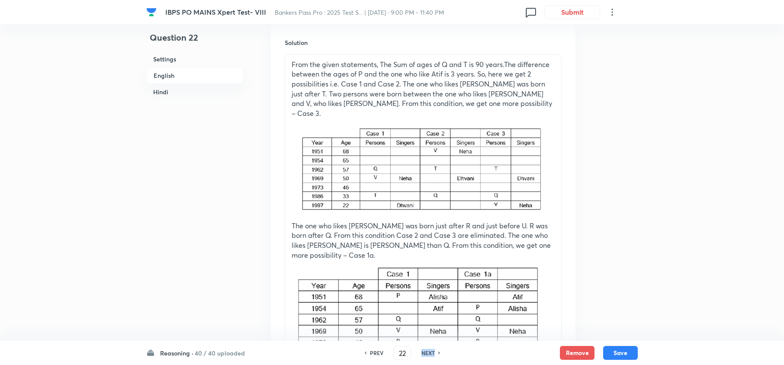
click at [433, 352] on h6 "NEXT" at bounding box center [427, 353] width 13 height 8
type input "23"
checkbox input "false"
click at [433, 352] on h6 "NEXT" at bounding box center [427, 353] width 13 height 8
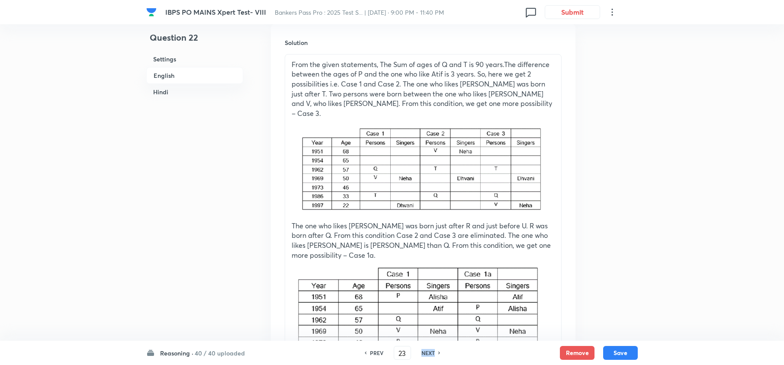
checkbox input "true"
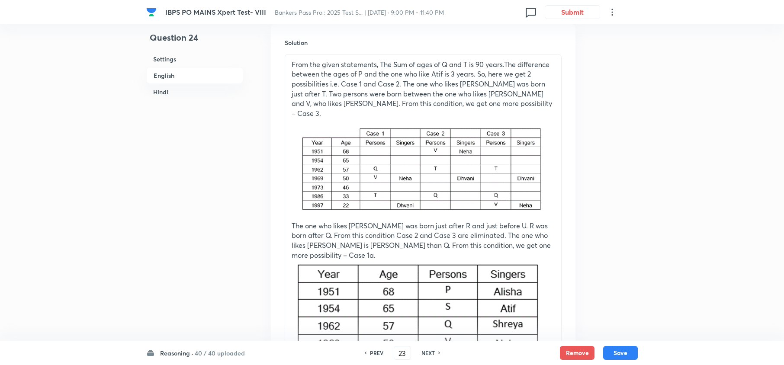
type input "24"
checkbox input "false"
checkbox input "true"
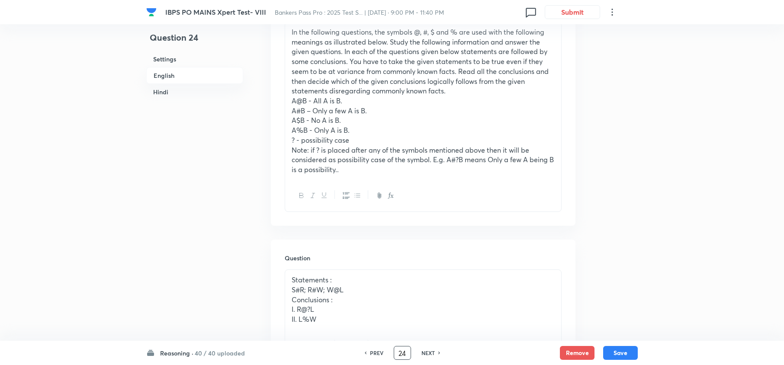
scroll to position [288, 0]
click at [421, 352] on h6 "NEXT" at bounding box center [427, 353] width 13 height 8
type input "25"
checkbox input "false"
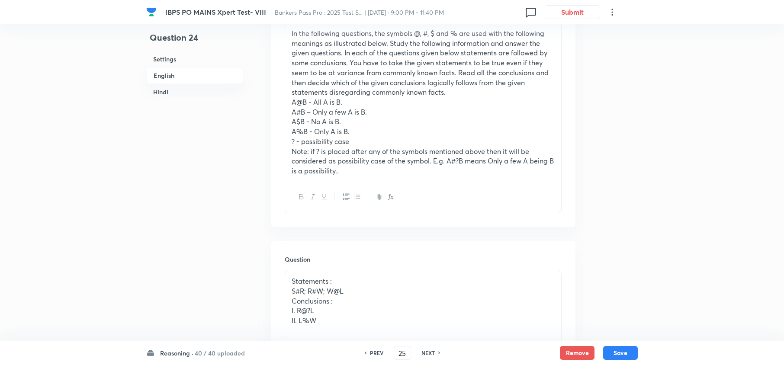
checkbox input "true"
click at [421, 352] on h6 "NEXT" at bounding box center [427, 353] width 13 height 8
type input "26"
checkbox input "false"
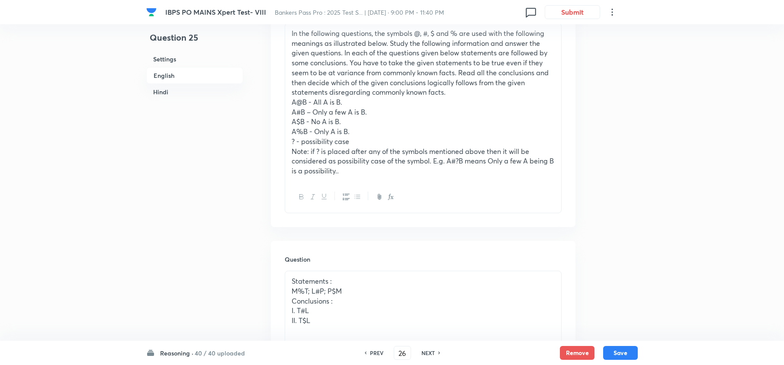
checkbox input "false"
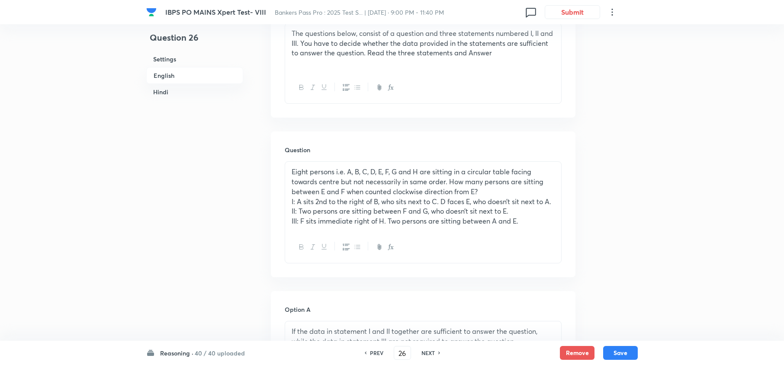
checkbox input "true"
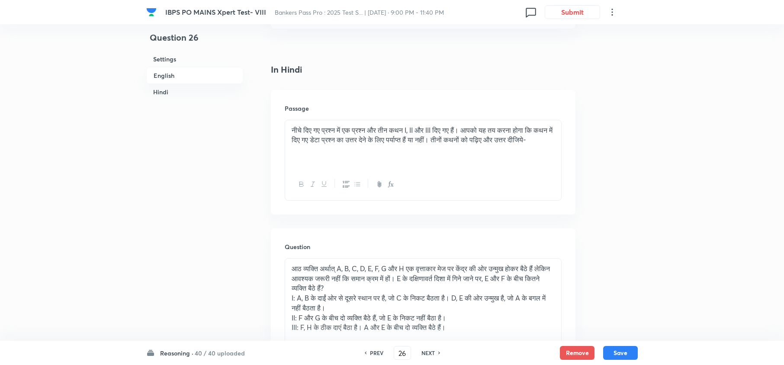
scroll to position [1615, 0]
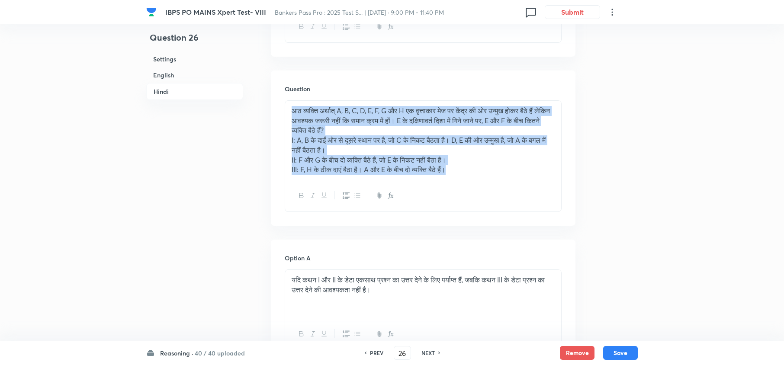
drag, startPoint x: 465, startPoint y: 179, endPoint x: 297, endPoint y: 124, distance: 177.6
click at [276, 122] on div "Question आठ व्यक्ति अर्थात् A, B, C, D, E, F, G और H एक वृत्ताकार मेज पर केंद्र…" at bounding box center [423, 148] width 305 height 155
copy div "आठ व्यक्ति अर्थात् A, B, C, D, E, F, G और H एक वृत्ताकार मेज पर केंद्र की ओर उन…"
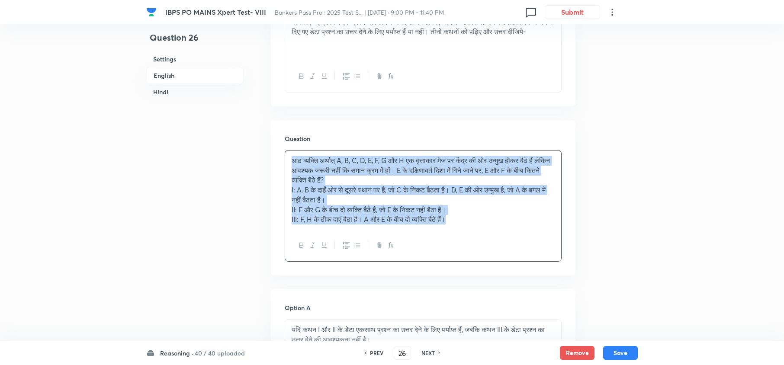
scroll to position [1403, 0]
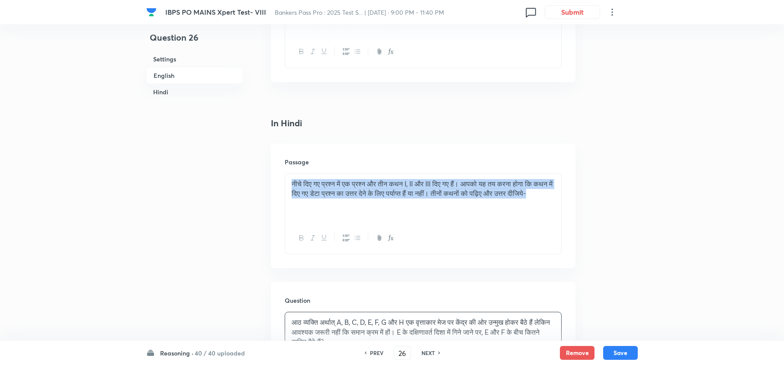
drag, startPoint x: 345, startPoint y: 218, endPoint x: 264, endPoint y: 176, distance: 91.9
click at [246, 165] on div "Question 26 Settings English Hindi Settings Type Single choice correct 5 option…" at bounding box center [391, 10] width 491 height 2744
copy p "नीचे दिए गए प्रश्न में एक प्रश्न और तीन कथन I, II और III दिए गए हैं। आपको यह तय…"
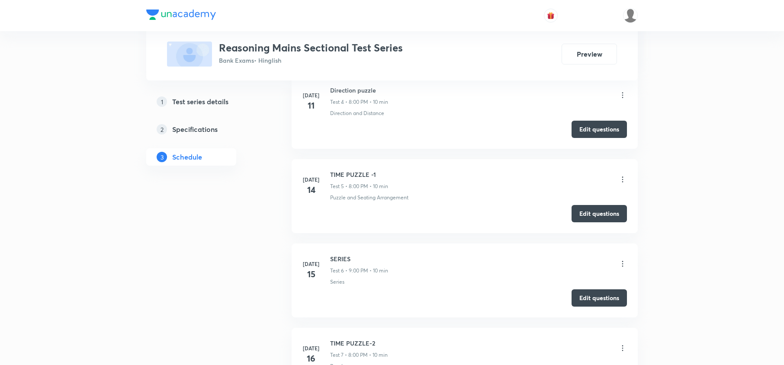
scroll to position [692, 0]
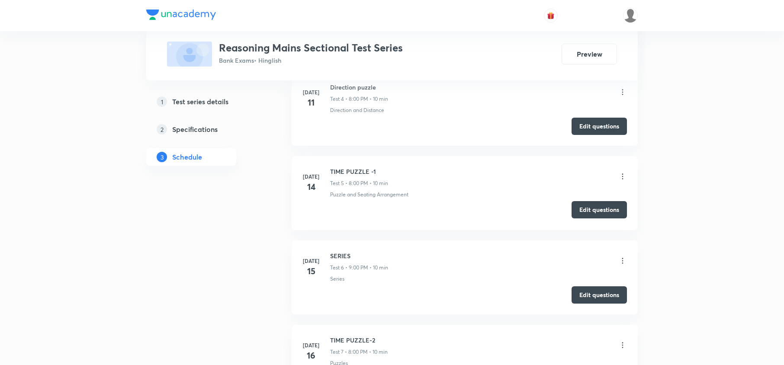
click at [594, 215] on button "Edit questions" at bounding box center [598, 209] width 55 height 17
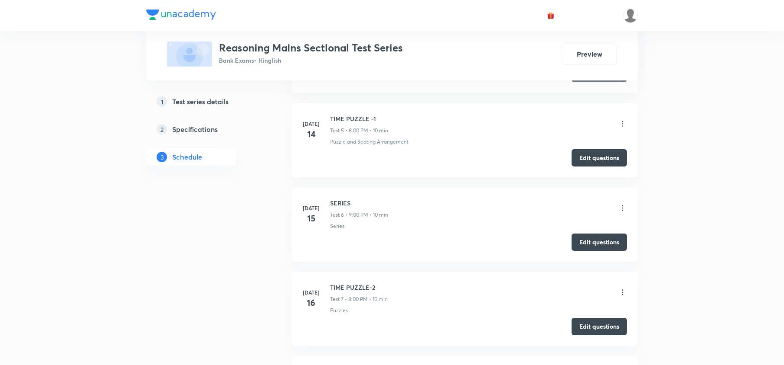
scroll to position [807, 0]
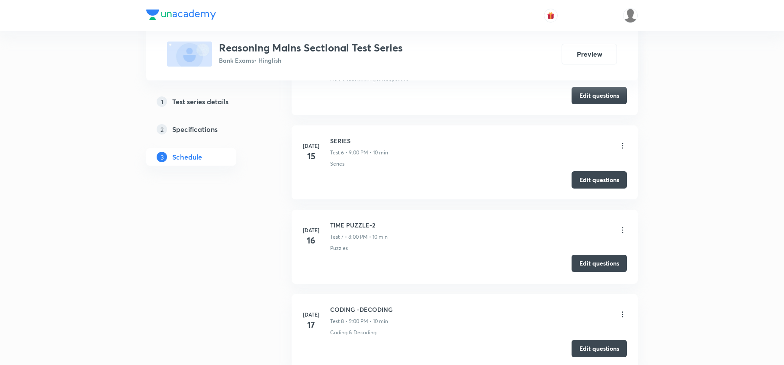
click at [598, 271] on button "Edit questions" at bounding box center [598, 263] width 55 height 17
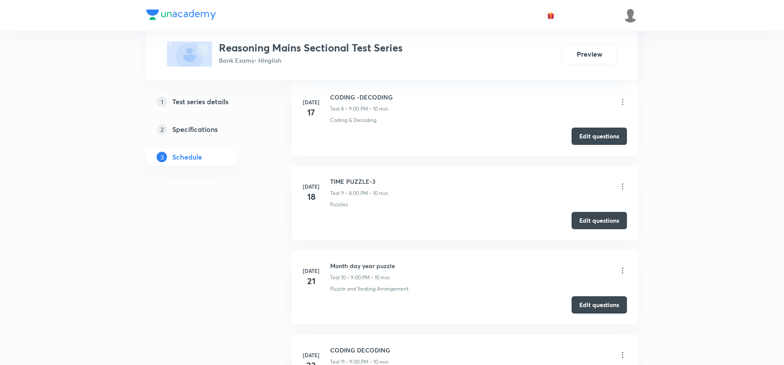
scroll to position [1096, 0]
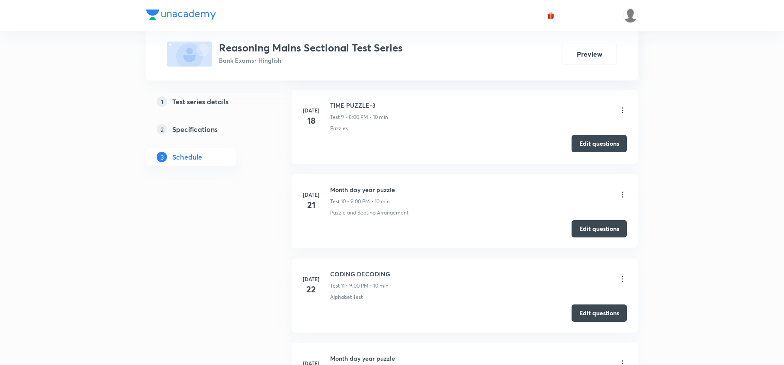
click at [603, 148] on button "Edit questions" at bounding box center [598, 143] width 55 height 17
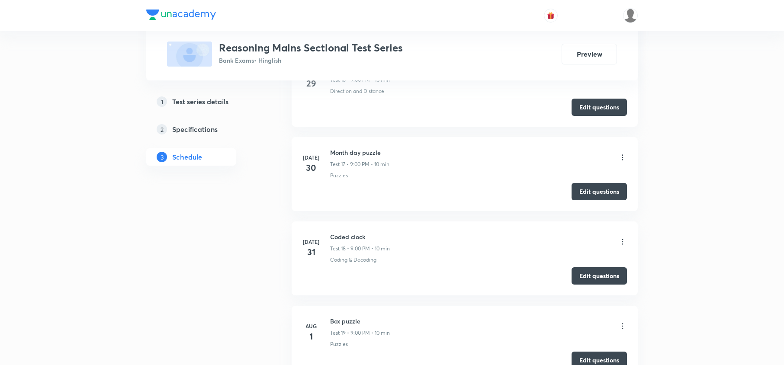
scroll to position [1730, 0]
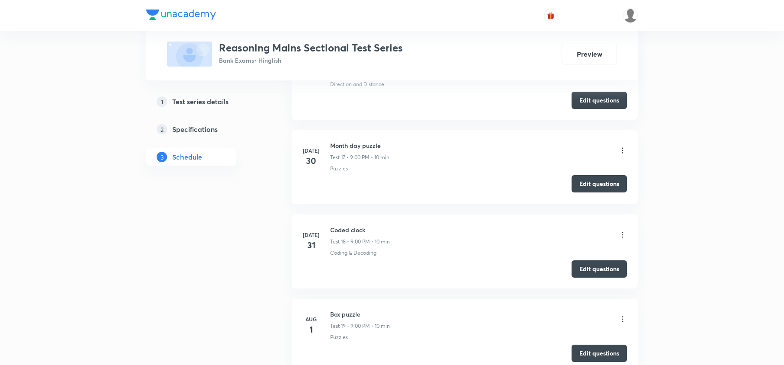
click at [604, 187] on button "Edit questions" at bounding box center [598, 183] width 55 height 17
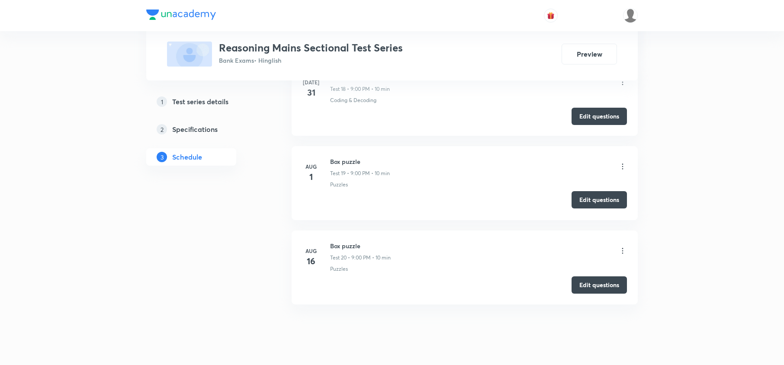
scroll to position [1903, 0]
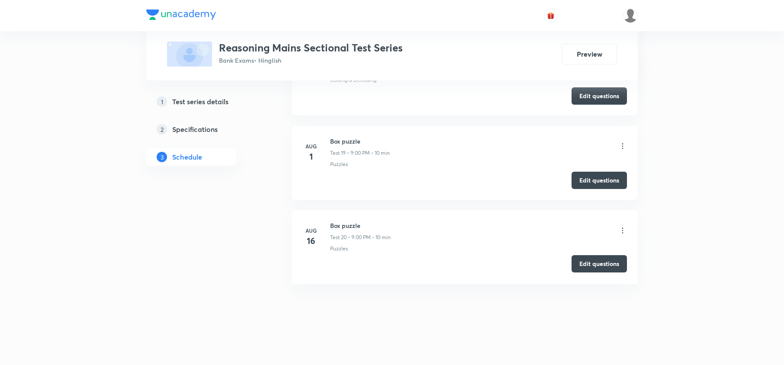
click at [589, 272] on button "Edit questions" at bounding box center [598, 263] width 55 height 17
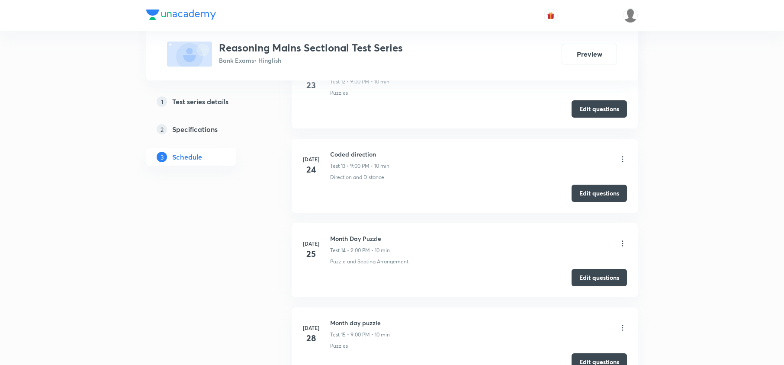
scroll to position [1153, 0]
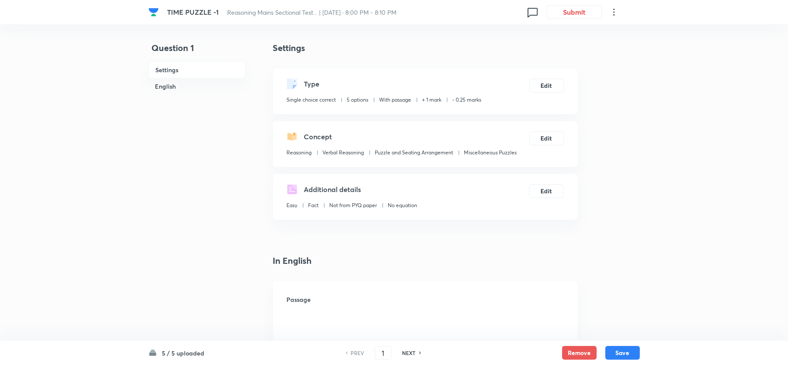
checkbox input "true"
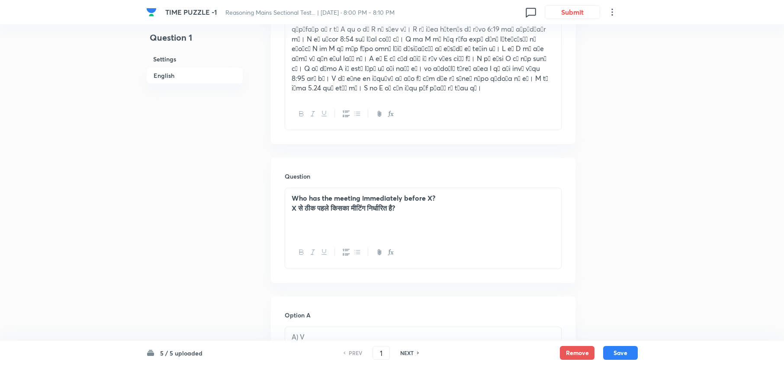
scroll to position [332, 0]
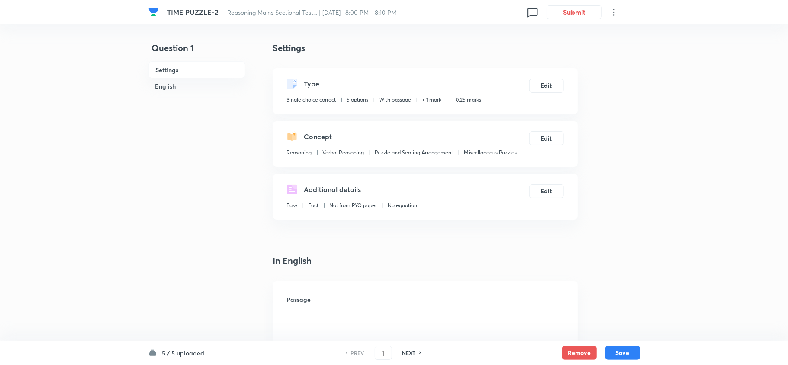
checkbox input "true"
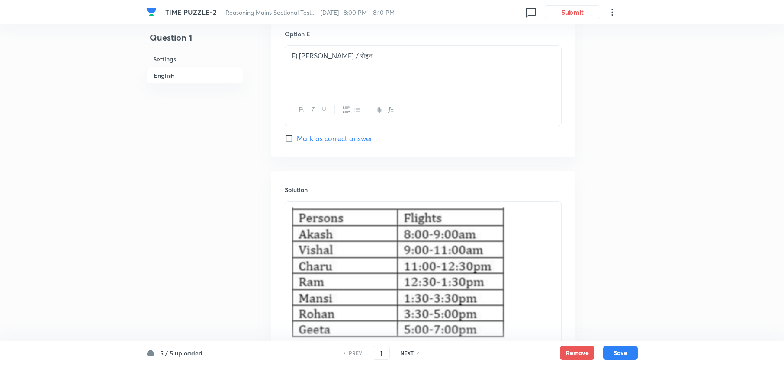
scroll to position [1442, 0]
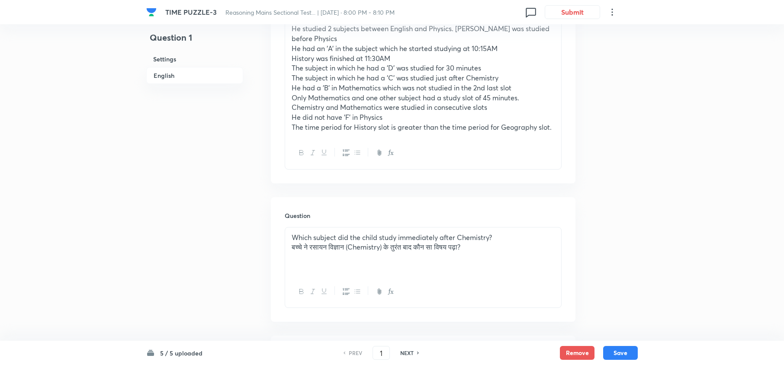
scroll to position [217, 0]
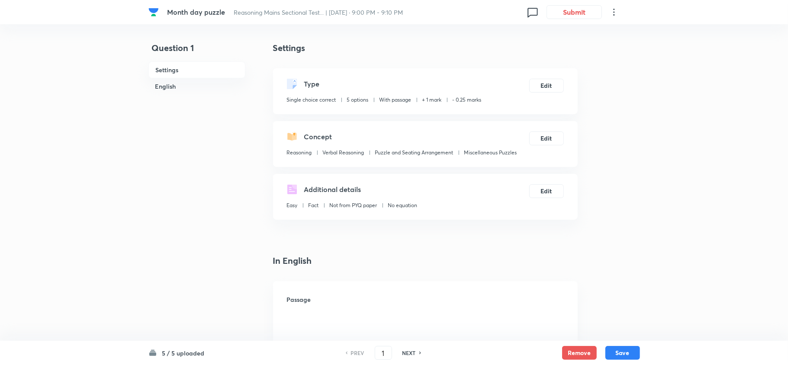
checkbox input "true"
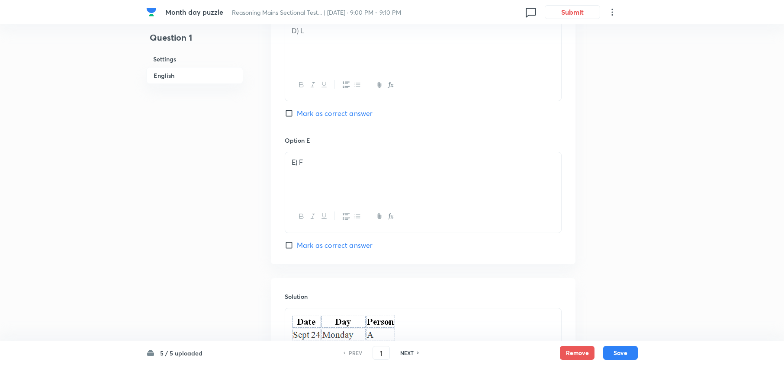
scroll to position [1350, 0]
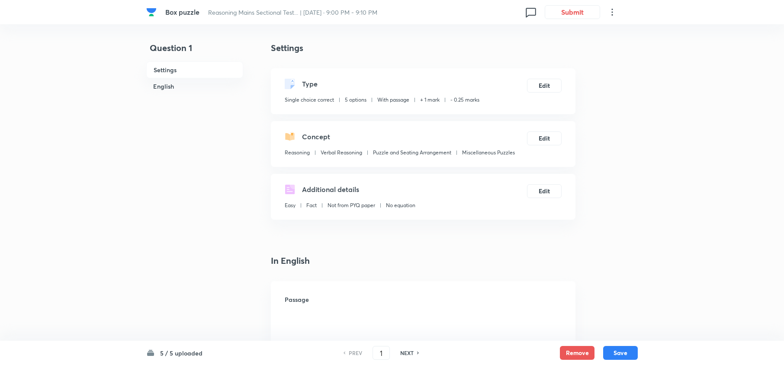
checkbox input "true"
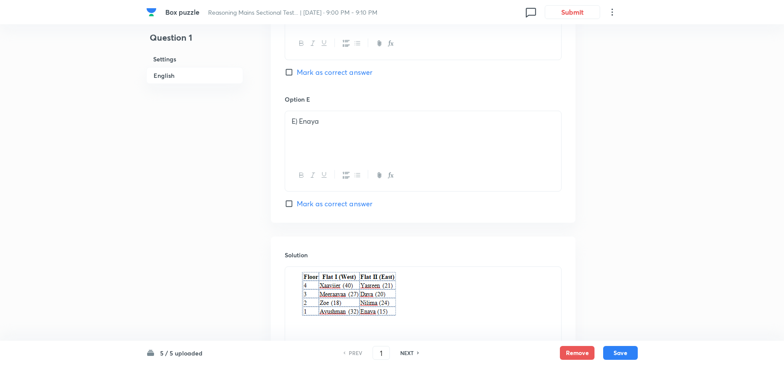
scroll to position [1235, 0]
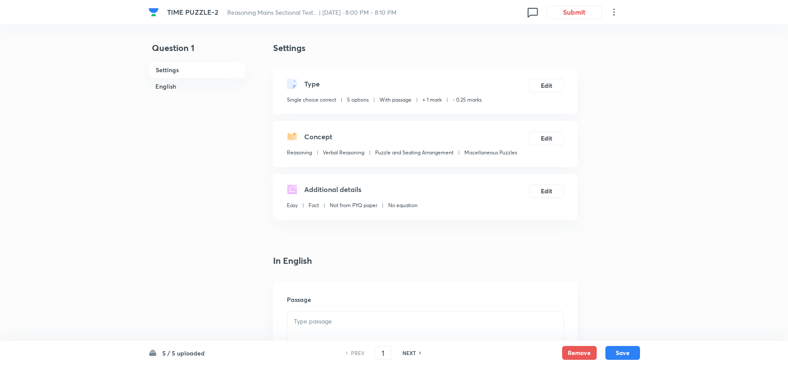
checkbox input "true"
